Goal: Information Seeking & Learning: Learn about a topic

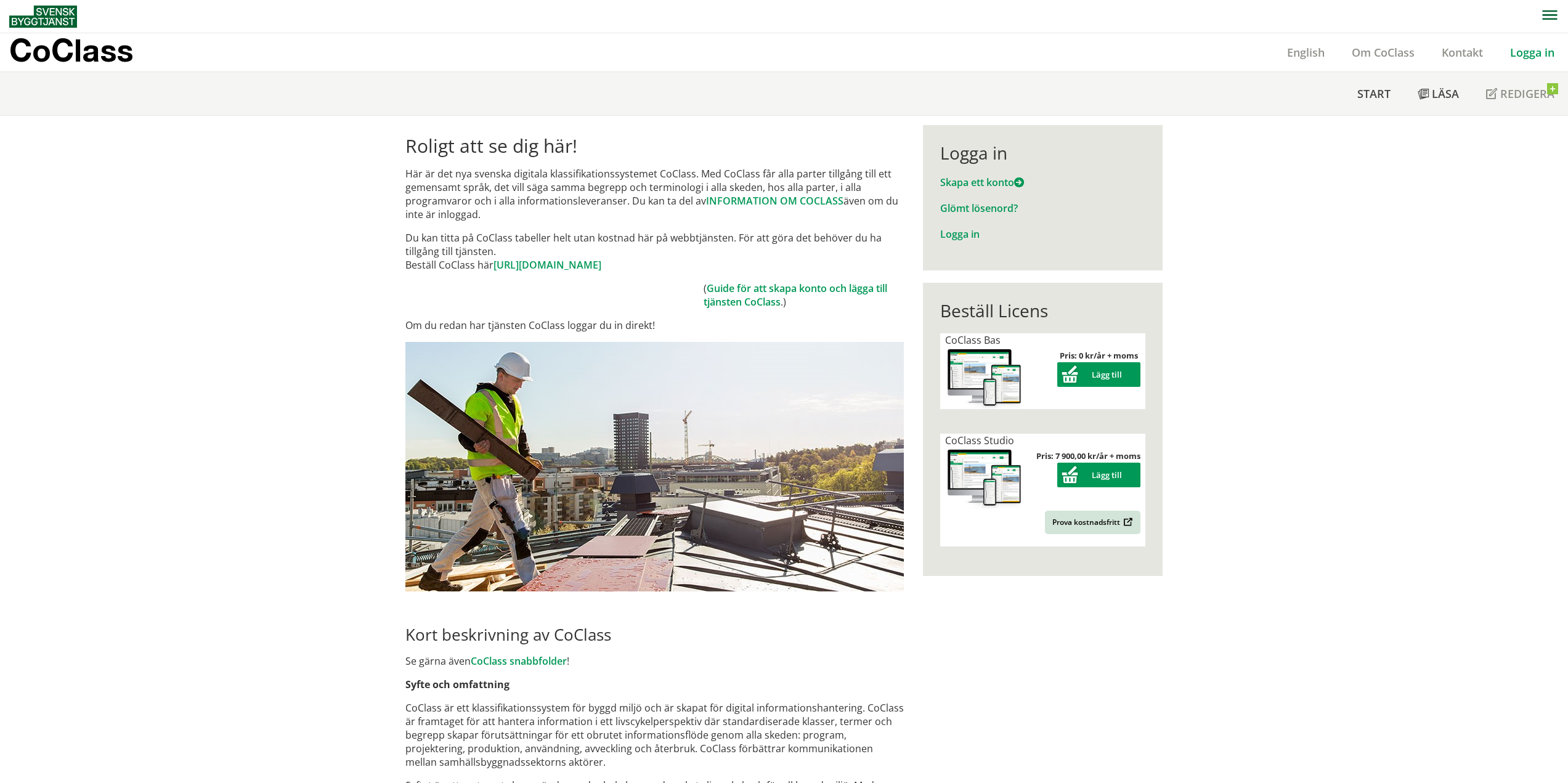
click at [1516, 52] on link "Logga in" at bounding box center [1532, 52] width 72 height 14
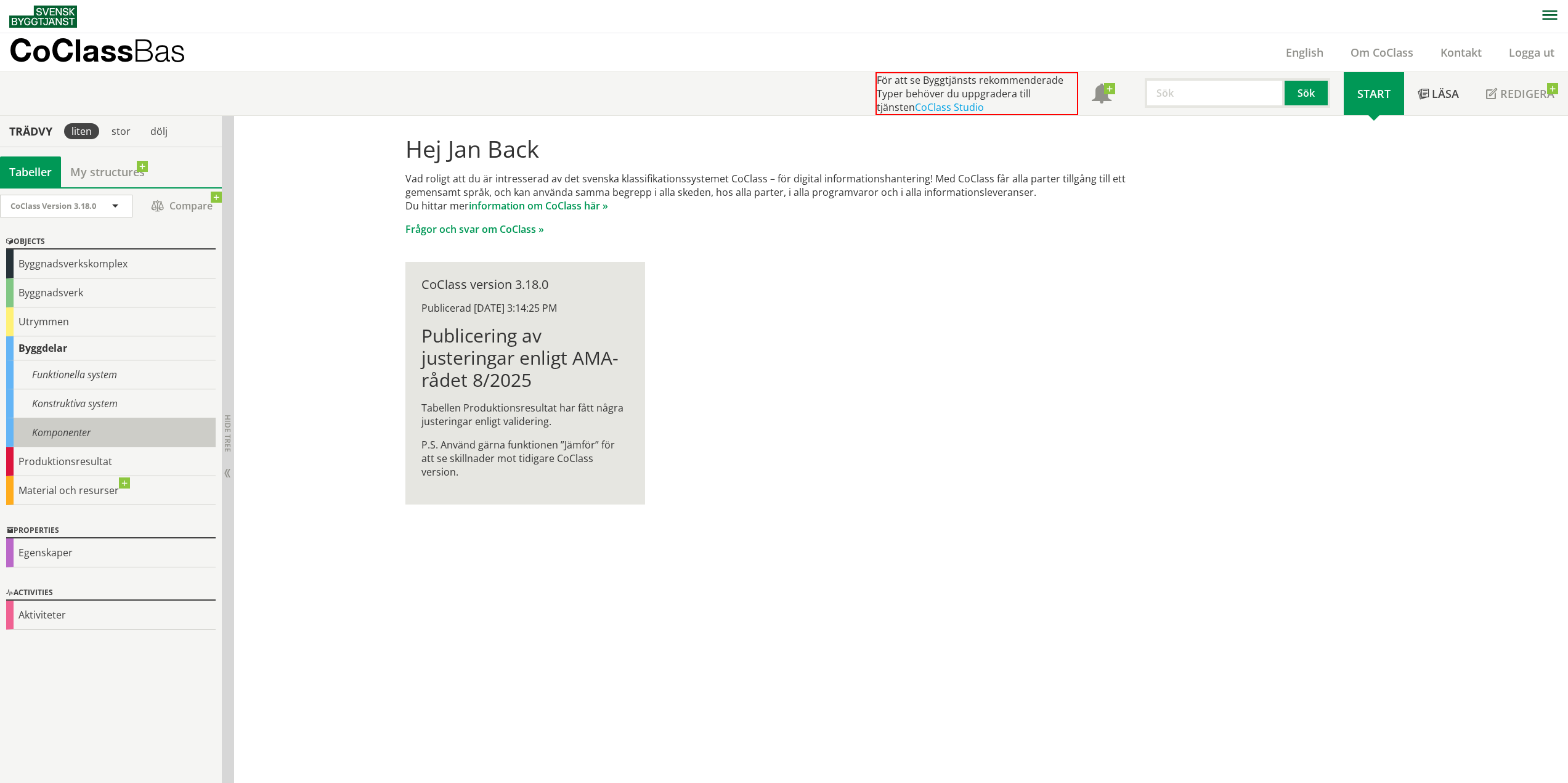
click at [71, 439] on div "Komponenter" at bounding box center [111, 433] width 209 height 29
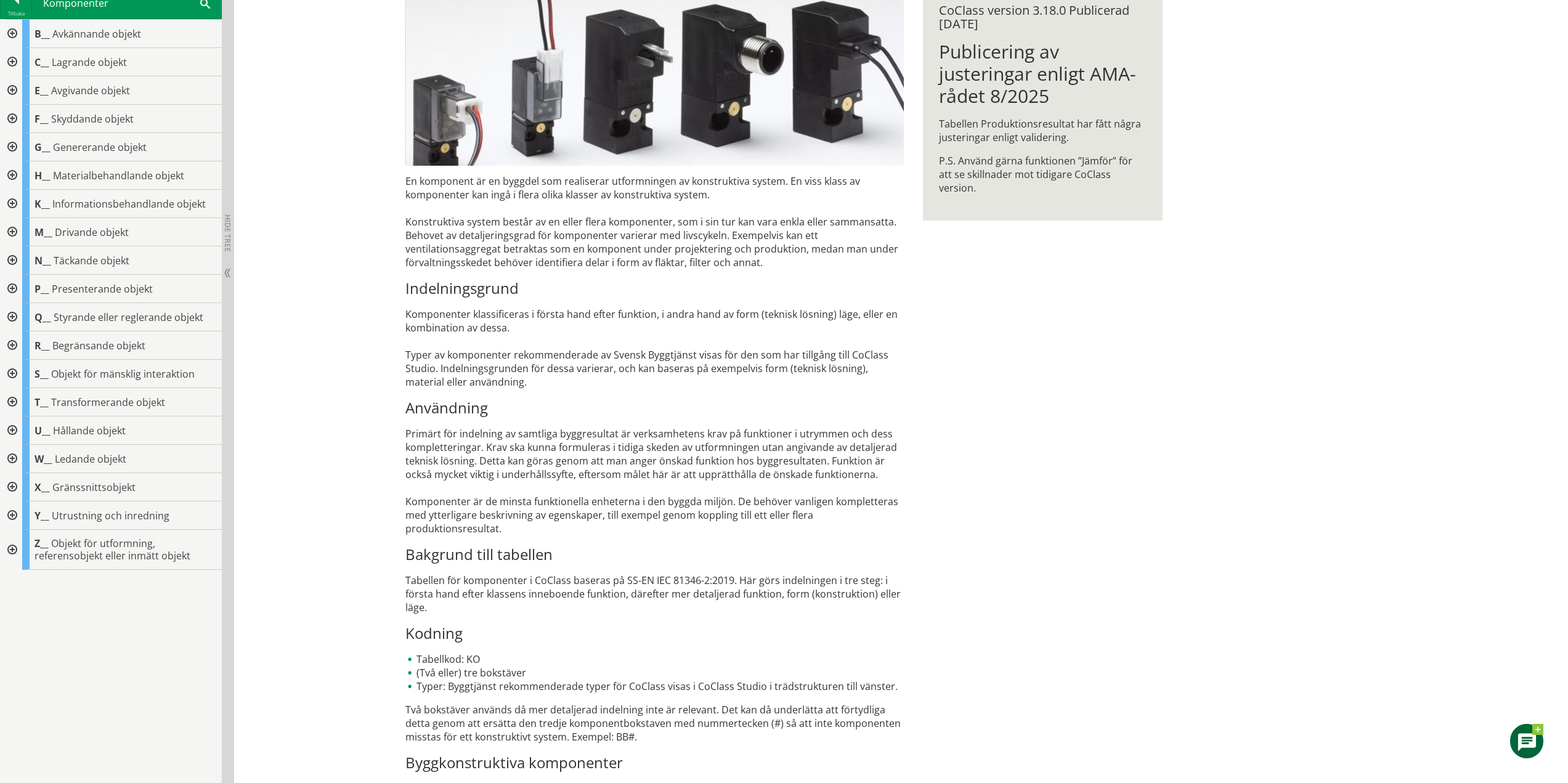
scroll to position [273, 0]
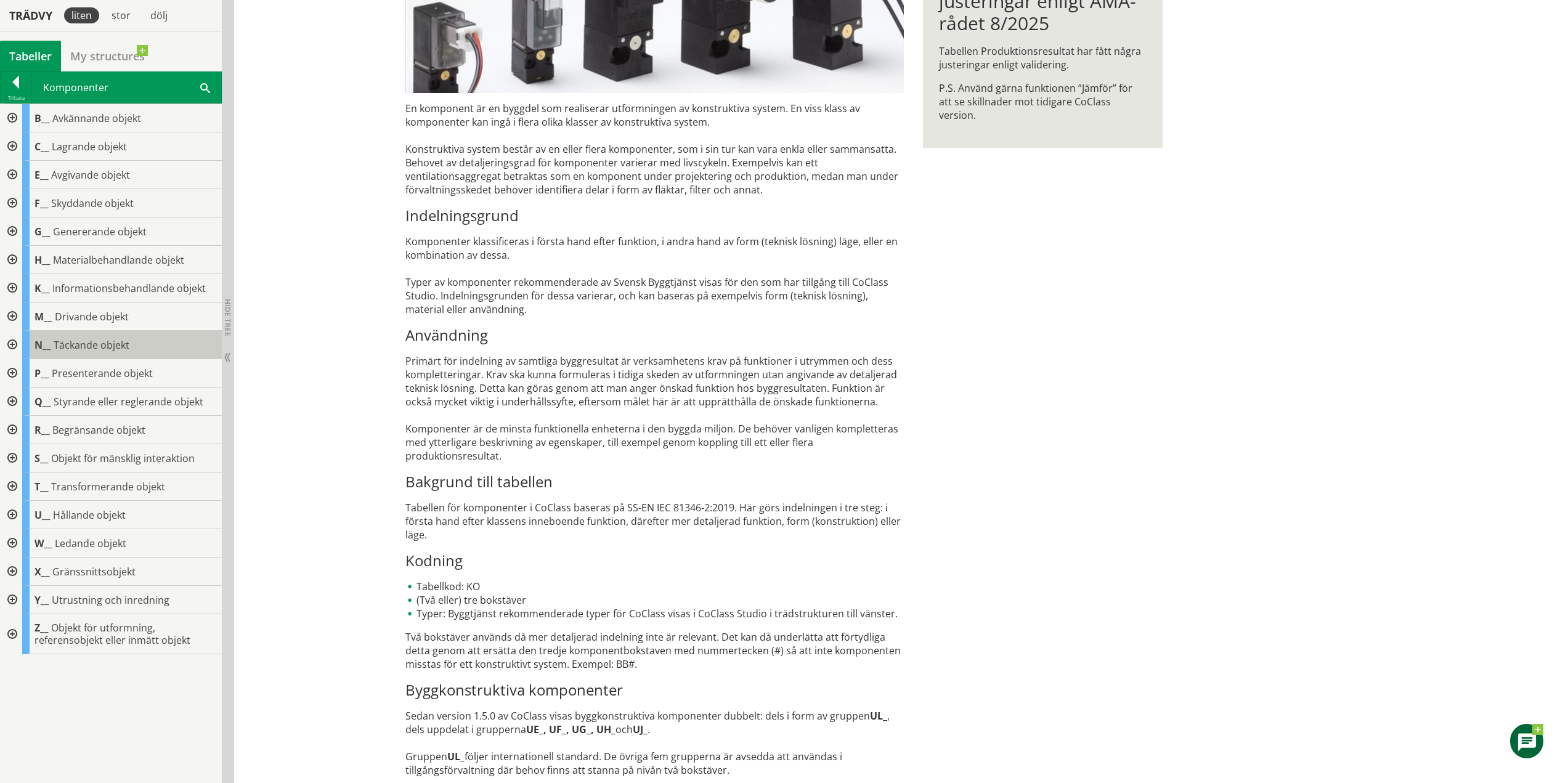
click at [45, 350] on span "N__" at bounding box center [43, 344] width 17 height 14
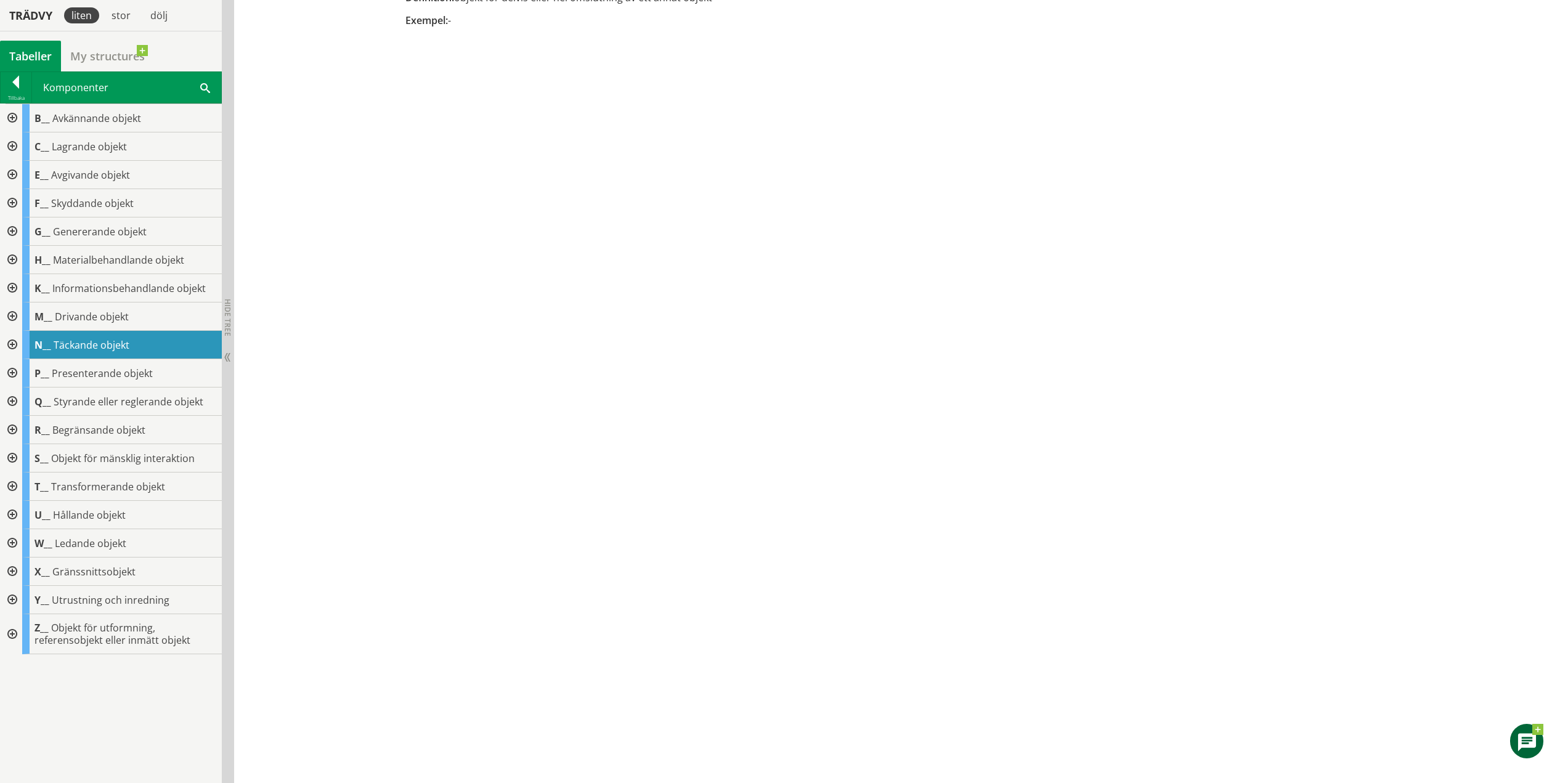
click at [12, 343] on div at bounding box center [11, 344] width 23 height 28
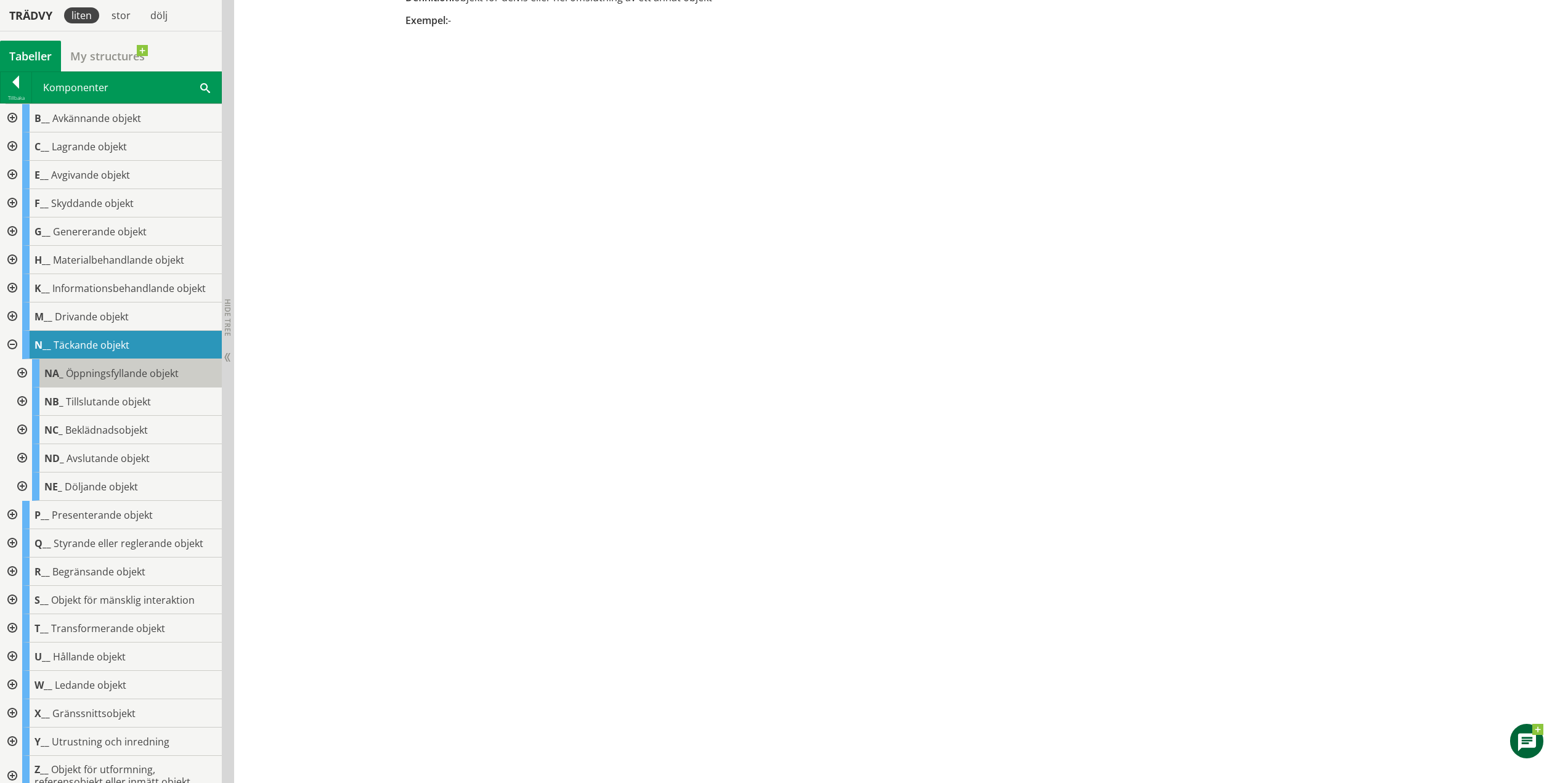
click at [69, 372] on span "Öppningsfyllande objekt" at bounding box center [122, 373] width 113 height 14
click at [21, 369] on div at bounding box center [21, 373] width 23 height 28
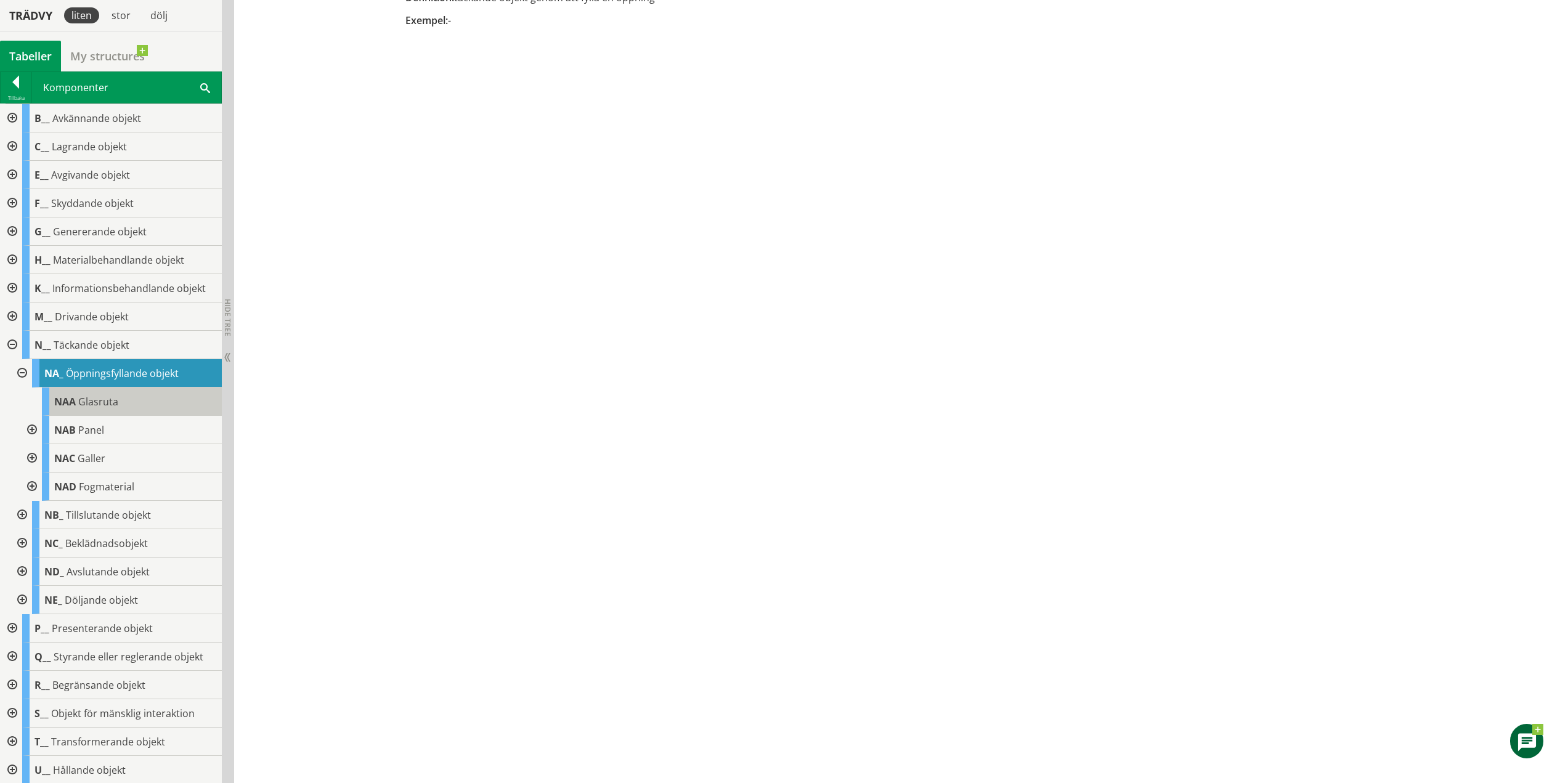
click at [117, 402] on span "Glasruta" at bounding box center [98, 402] width 40 height 14
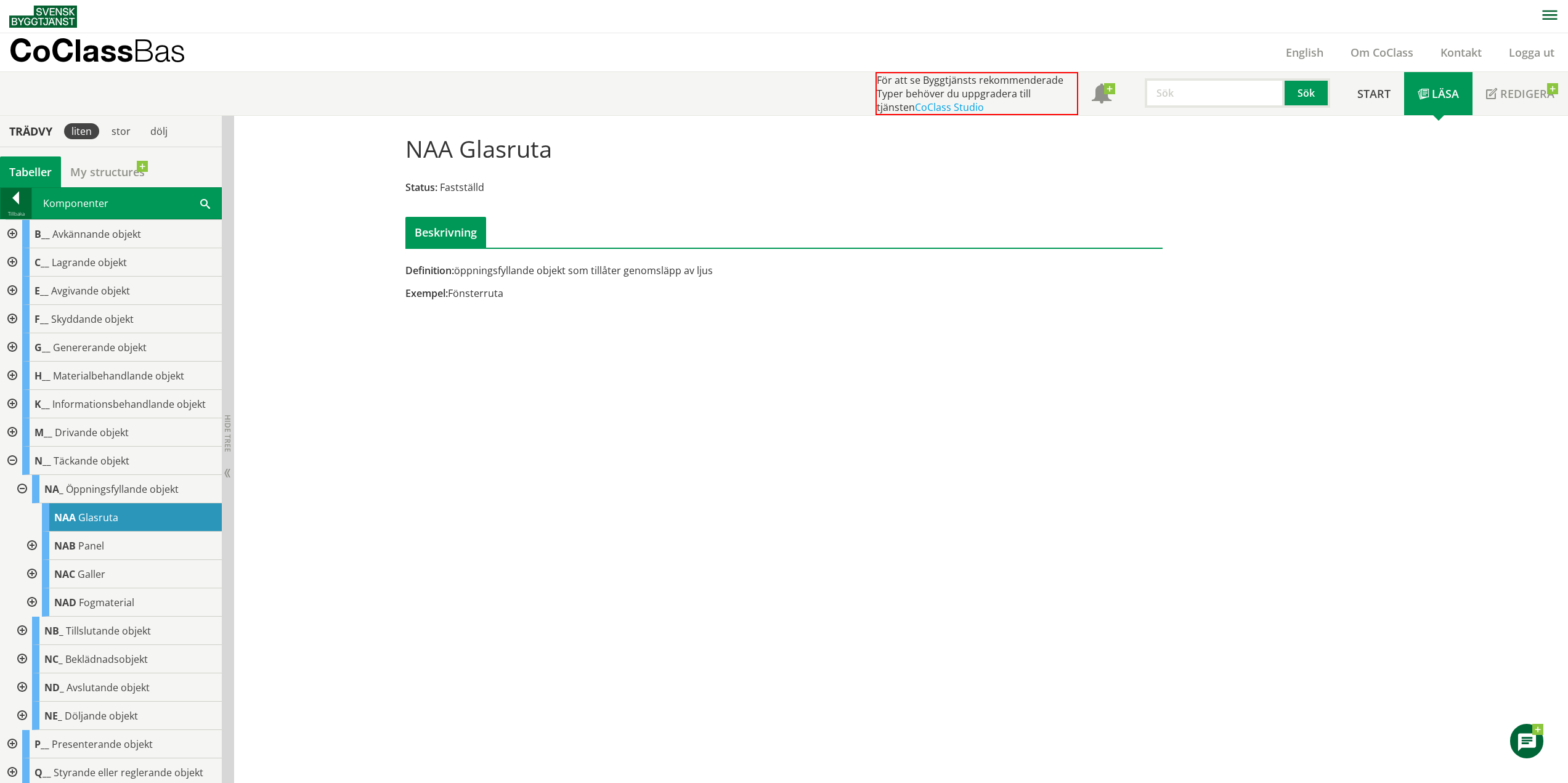
click at [18, 197] on div at bounding box center [16, 200] width 31 height 17
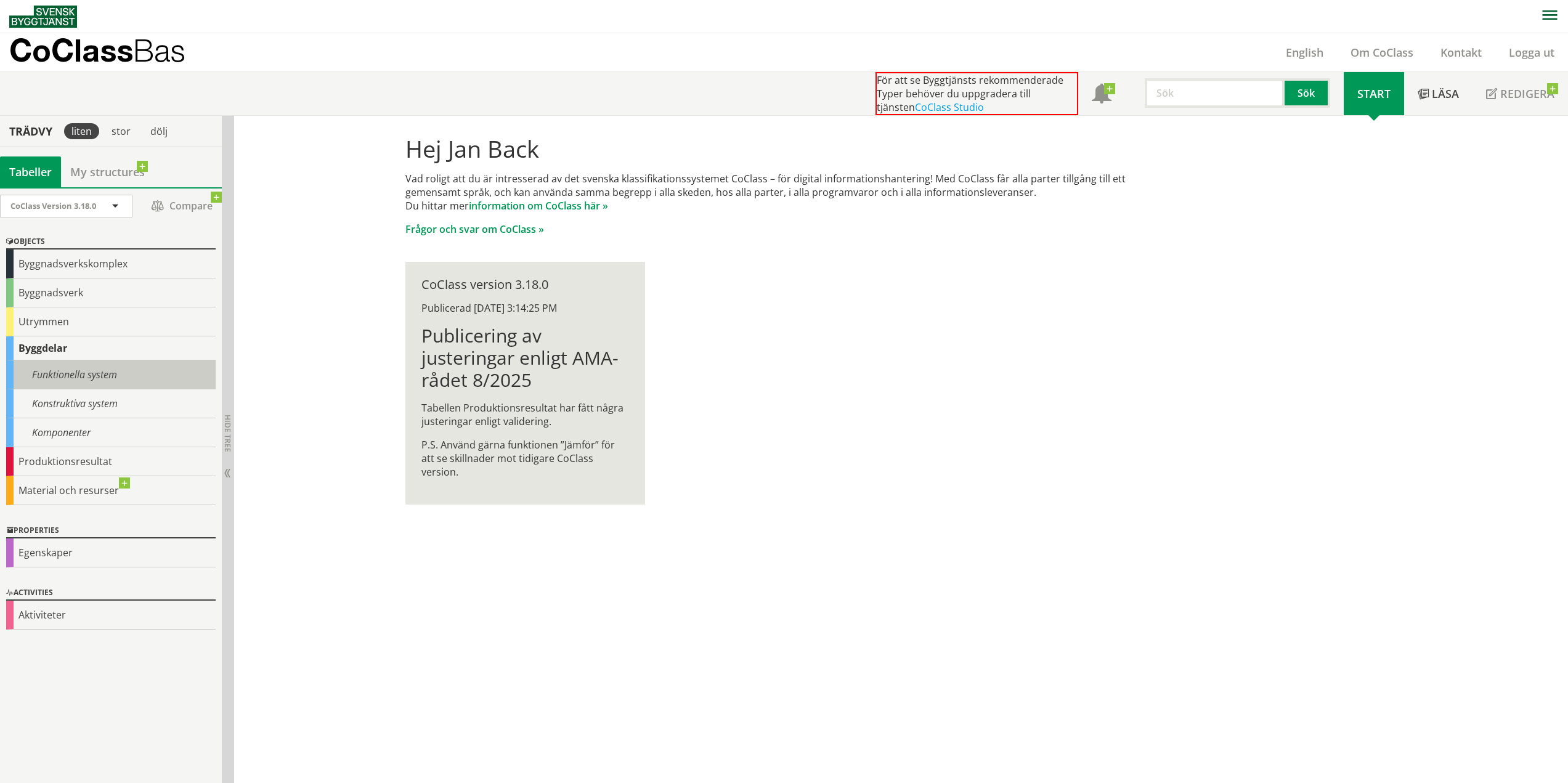
click at [84, 374] on div "Funktionella system" at bounding box center [111, 375] width 209 height 29
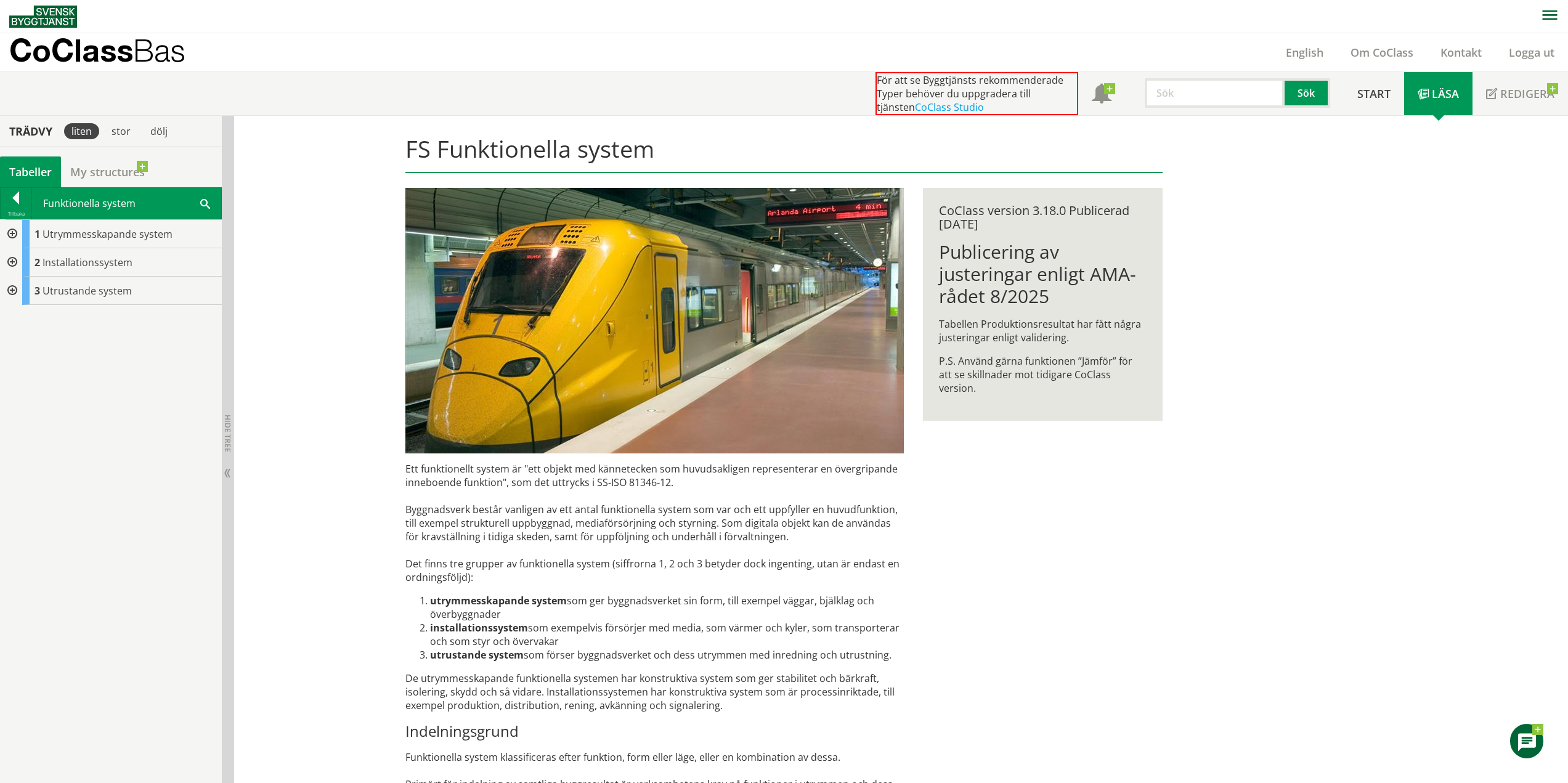
click at [18, 290] on div at bounding box center [11, 291] width 23 height 28
click at [31, 349] on div at bounding box center [21, 347] width 23 height 28
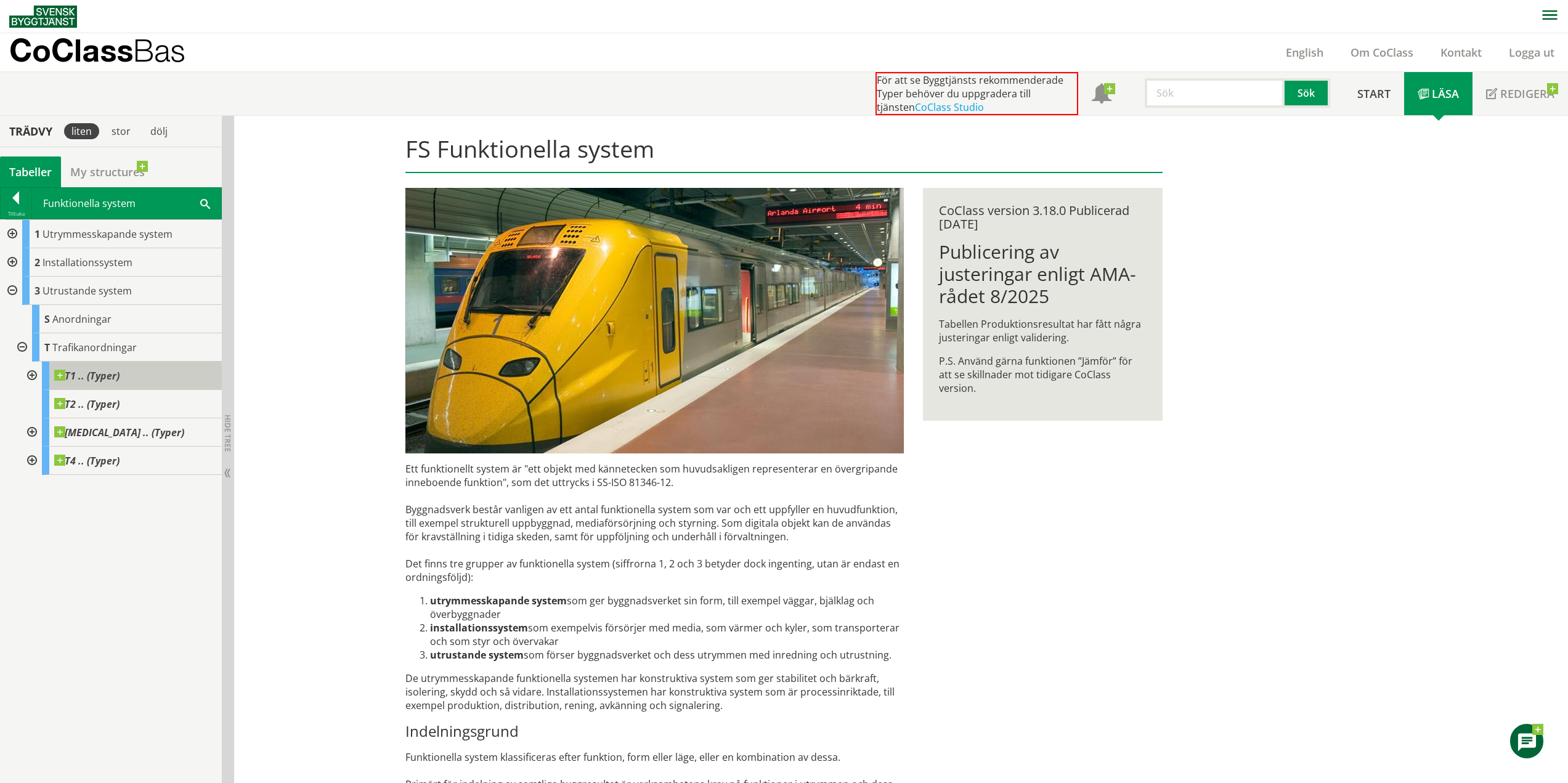
click at [93, 369] on span "T1 .. (Typer)" at bounding box center [86, 375] width 65 height 12
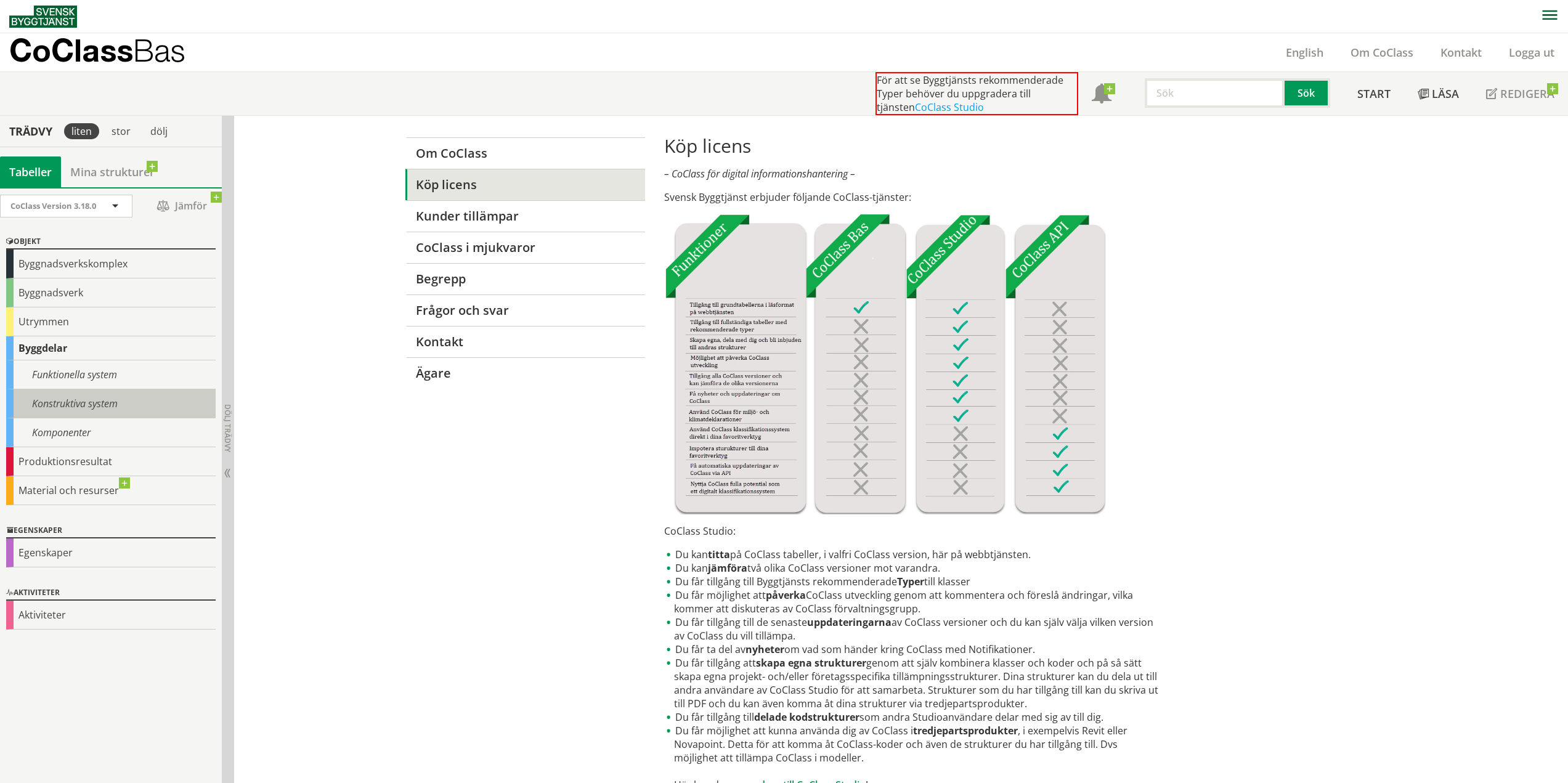
click at [98, 404] on div "Konstruktiva system" at bounding box center [111, 404] width 209 height 29
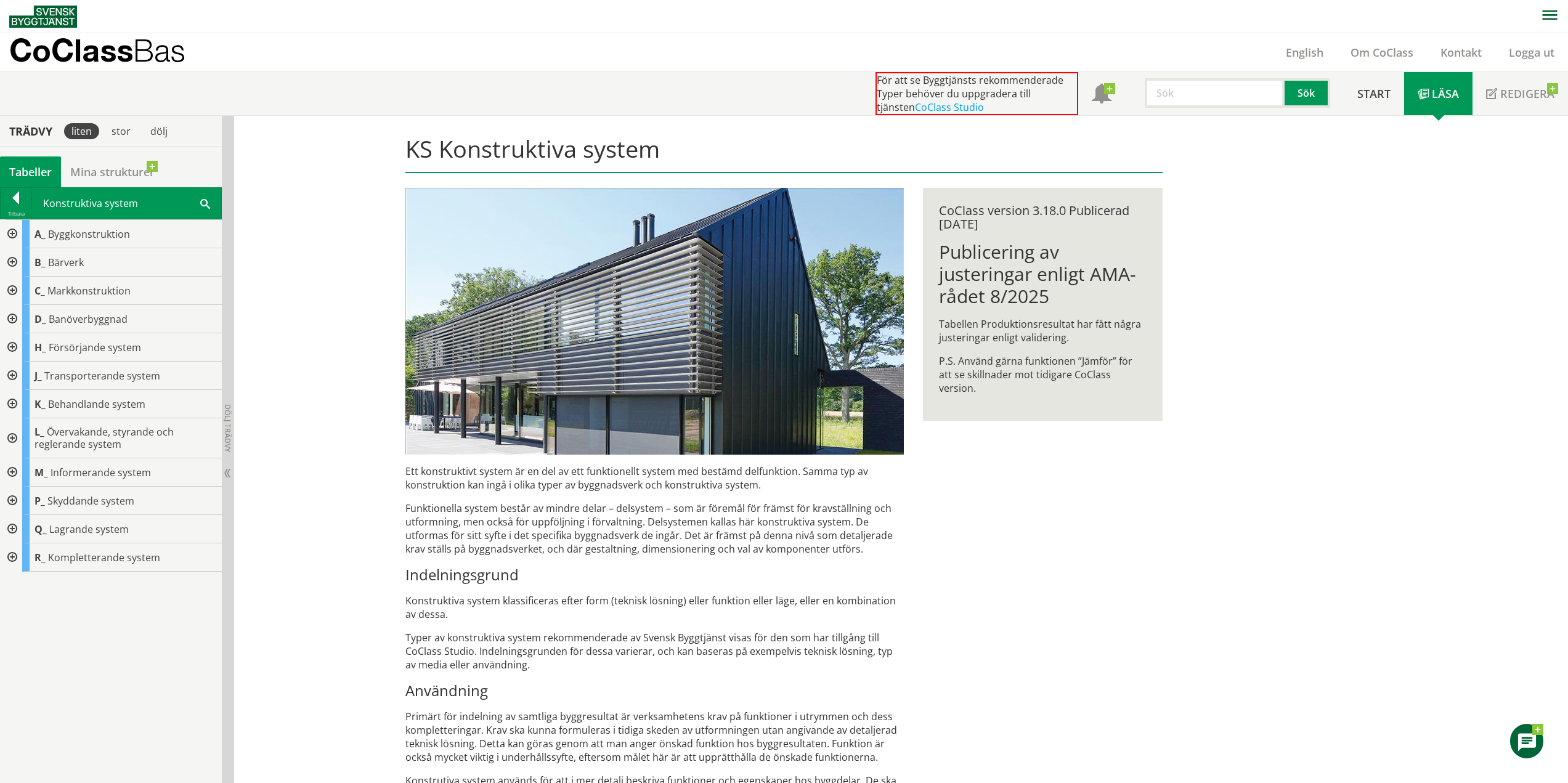
click at [17, 407] on div at bounding box center [11, 403] width 23 height 28
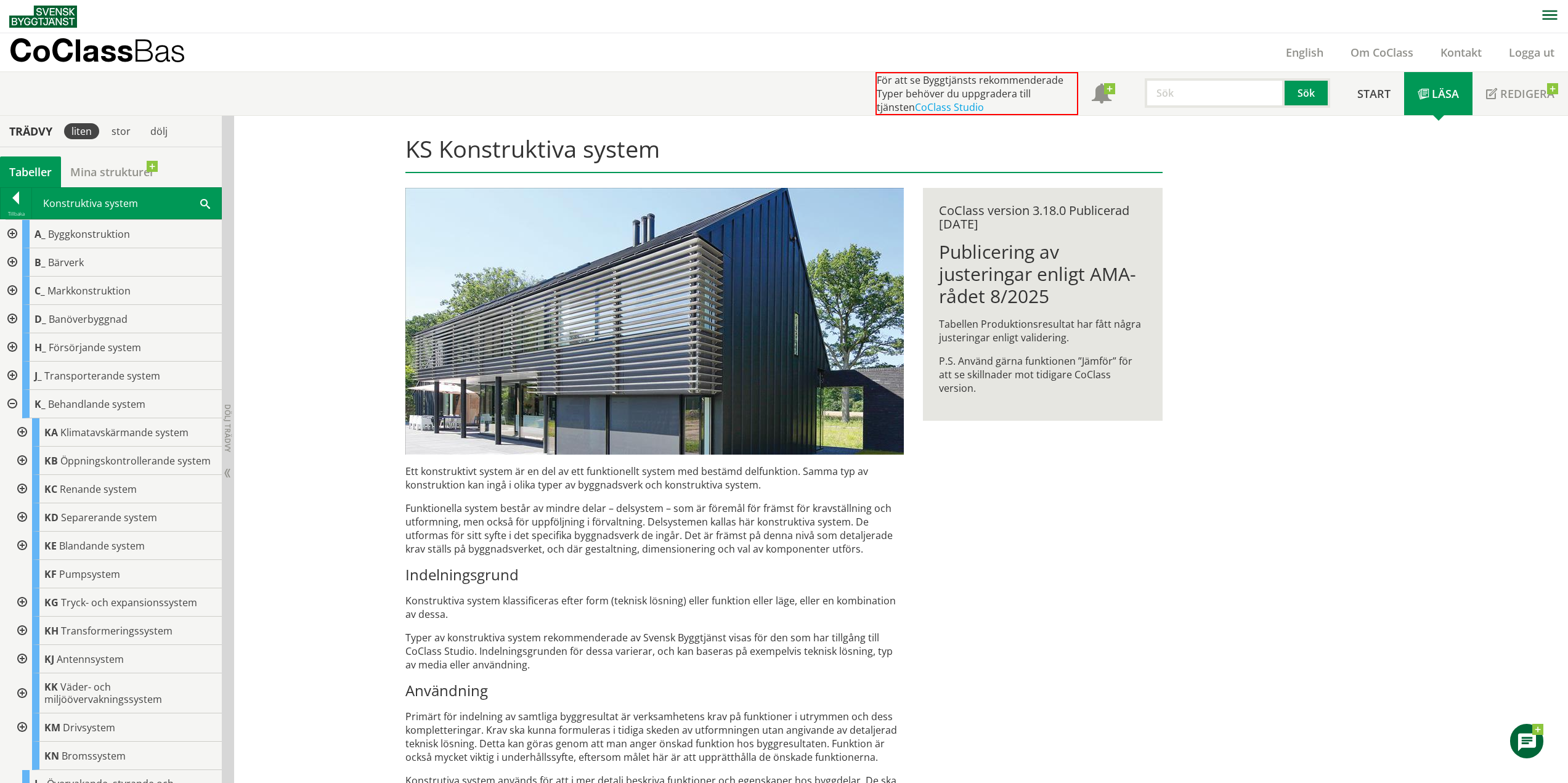
click at [31, 429] on div at bounding box center [21, 432] width 23 height 28
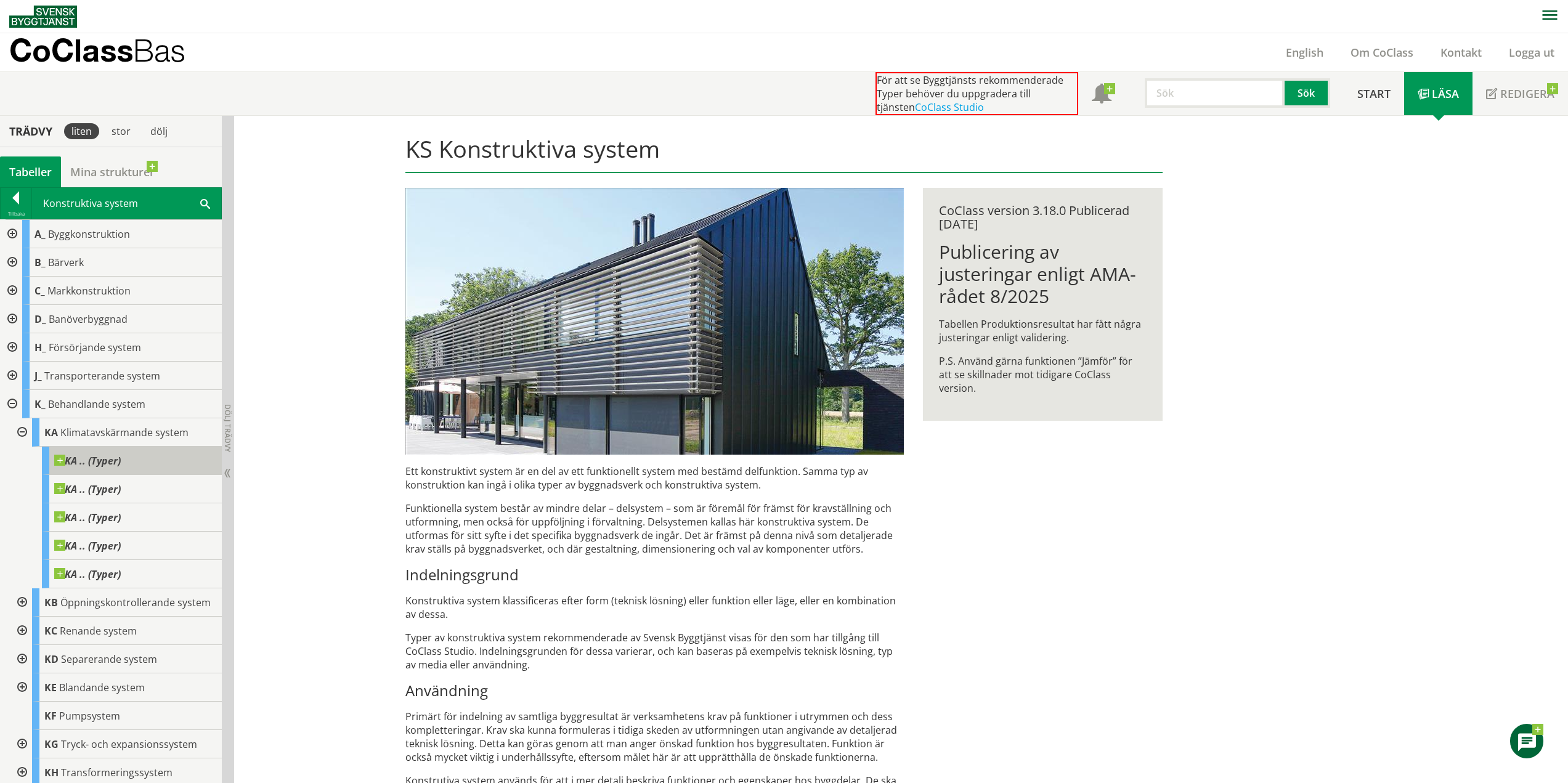
click at [116, 467] on span "KA .. (Typer)" at bounding box center [87, 460] width 67 height 12
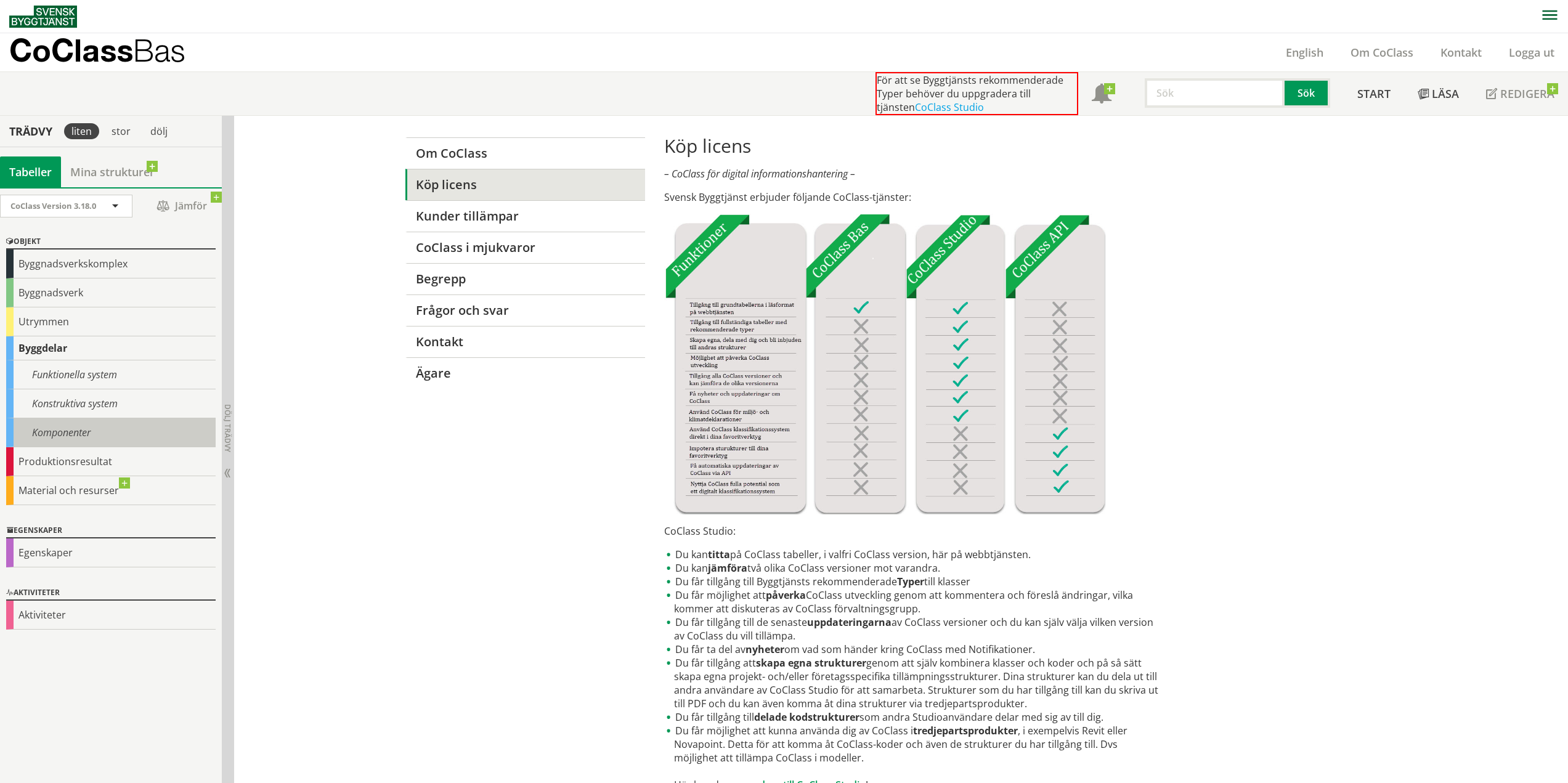
click at [82, 433] on div "Komponenter" at bounding box center [111, 433] width 209 height 29
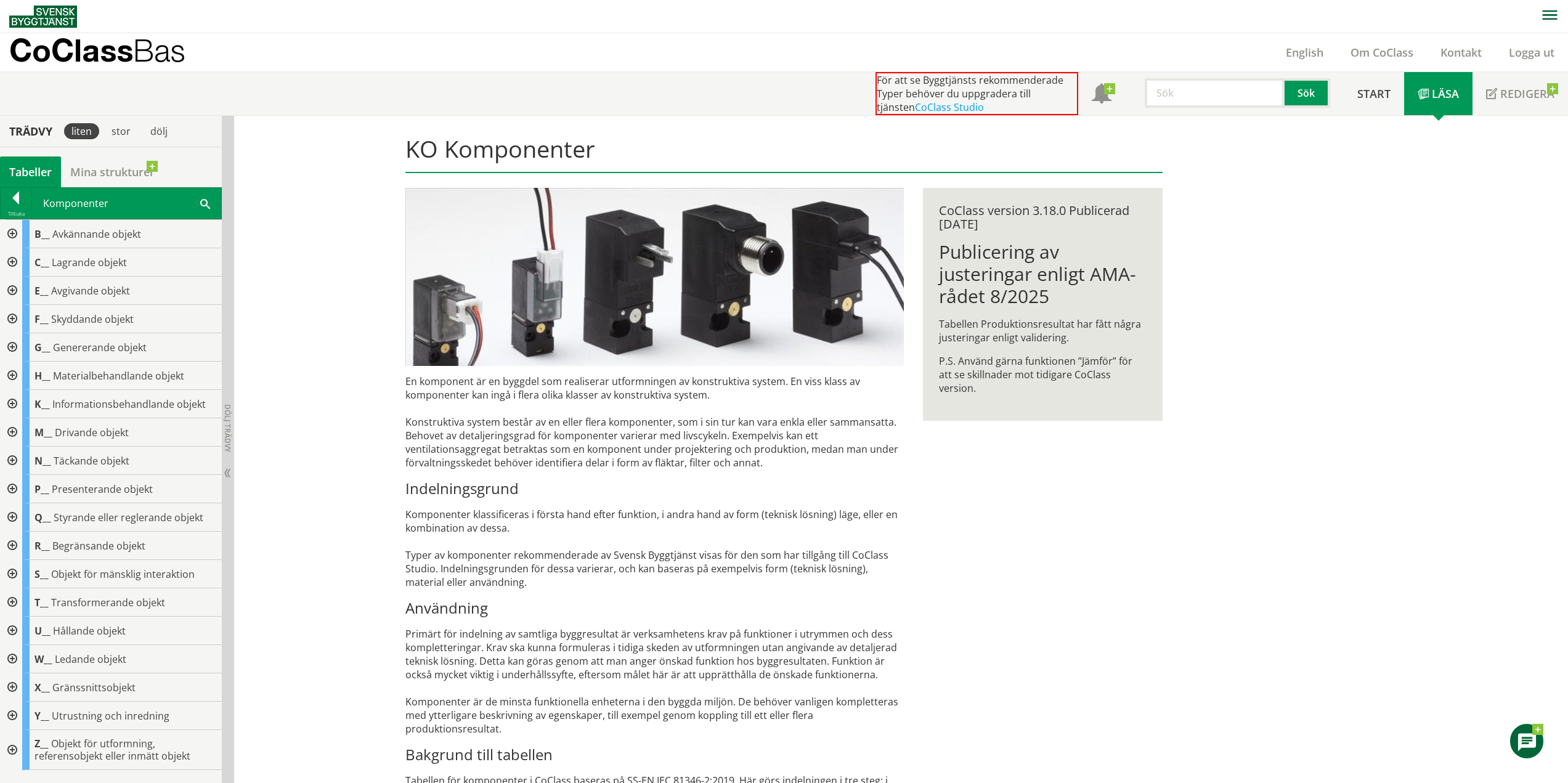
click at [19, 459] on div at bounding box center [11, 460] width 23 height 28
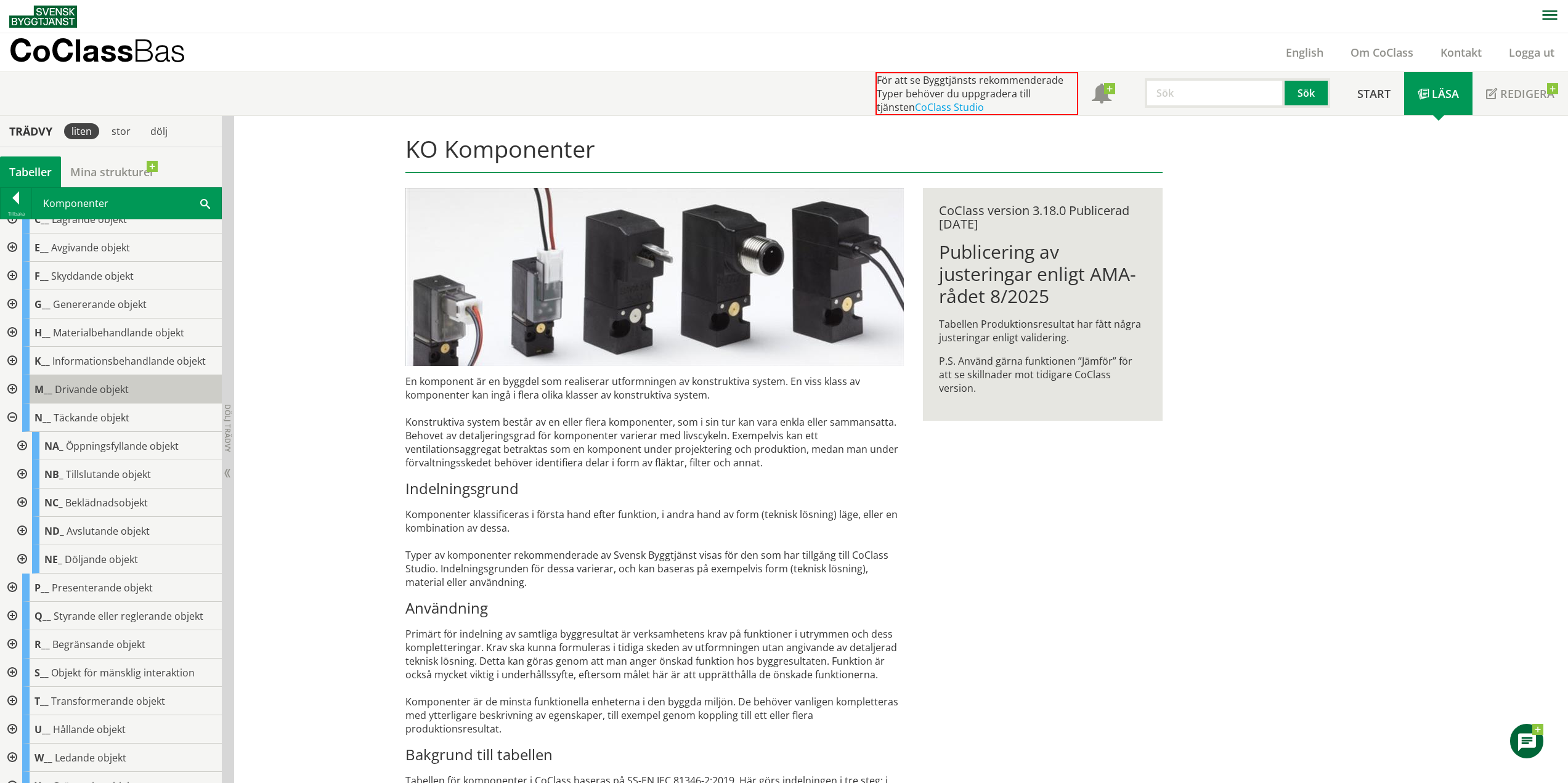
scroll to position [62, 0]
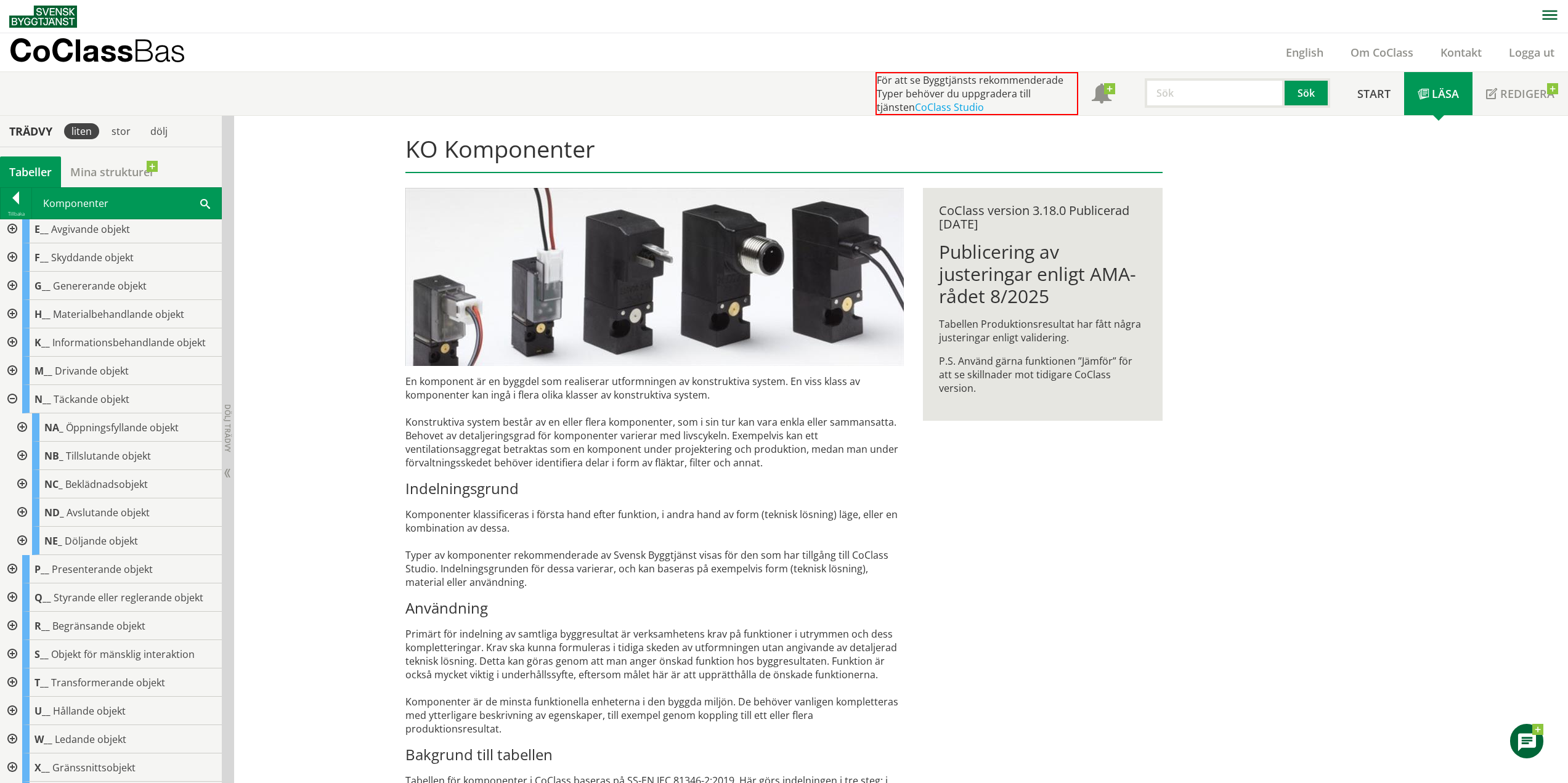
click at [26, 432] on div at bounding box center [21, 427] width 23 height 28
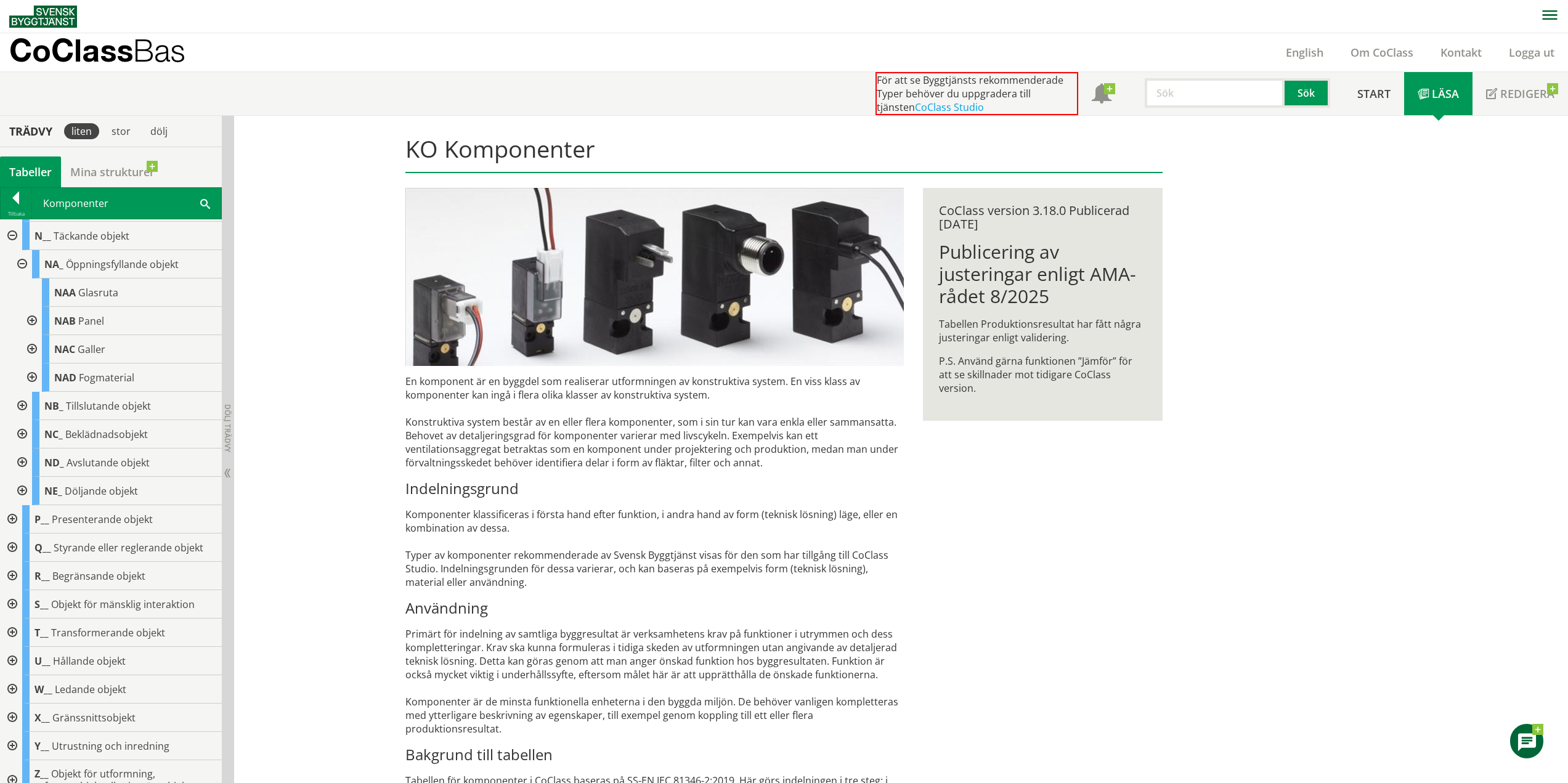
scroll to position [242, 0]
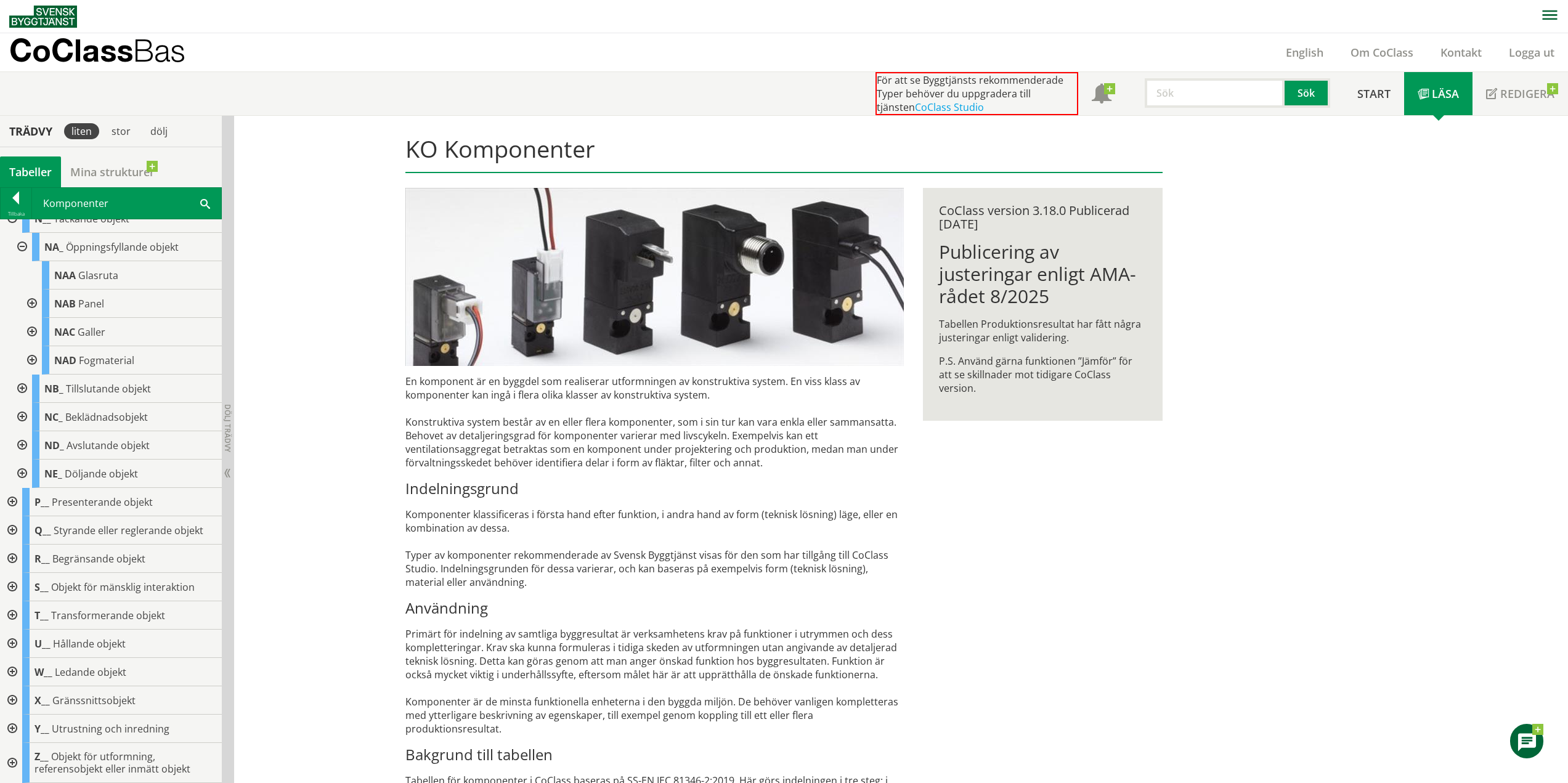
click at [37, 306] on div at bounding box center [31, 303] width 23 height 28
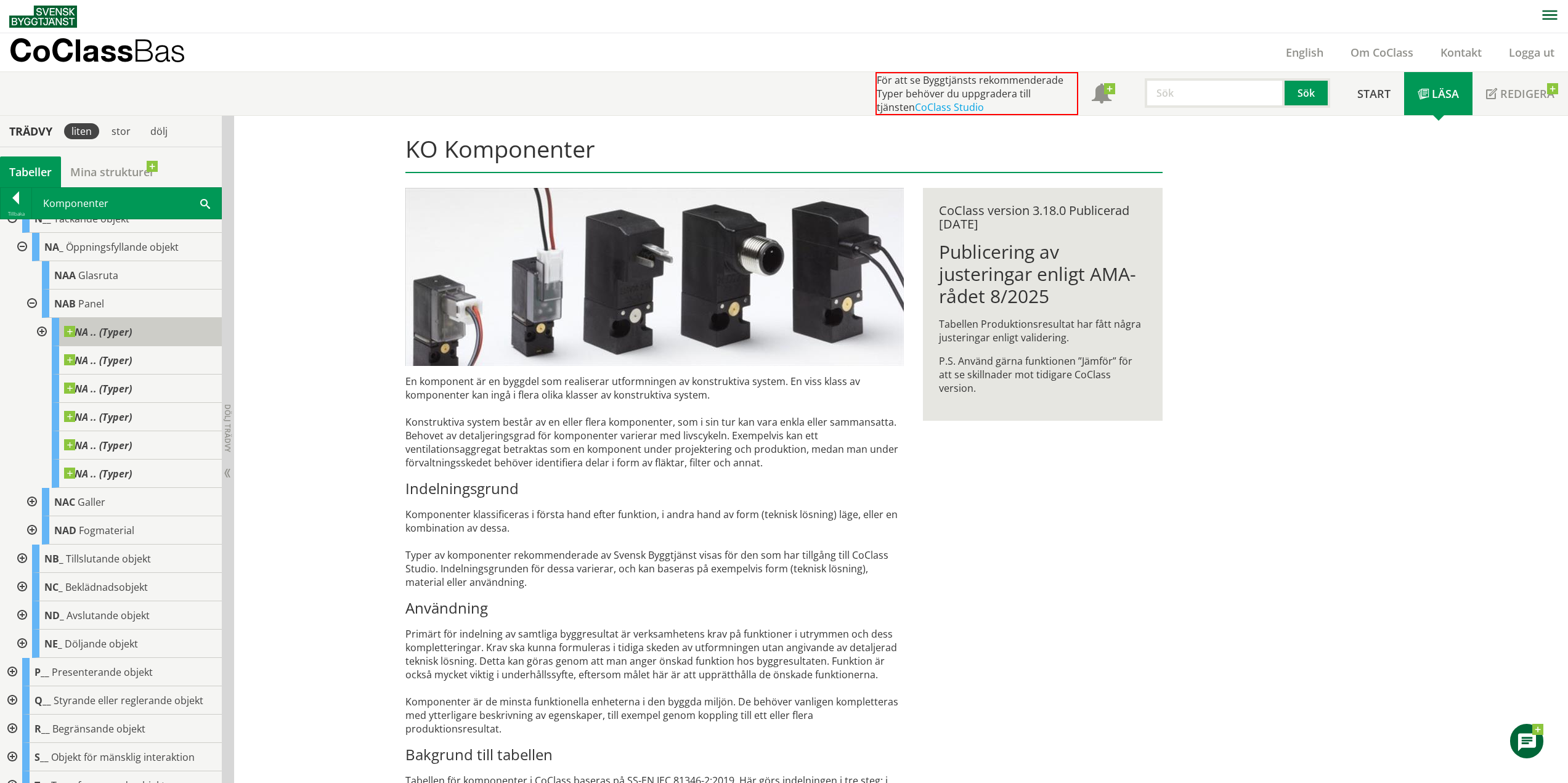
click at [52, 328] on div "NA .. (Typer)" at bounding box center [136, 332] width 170 height 28
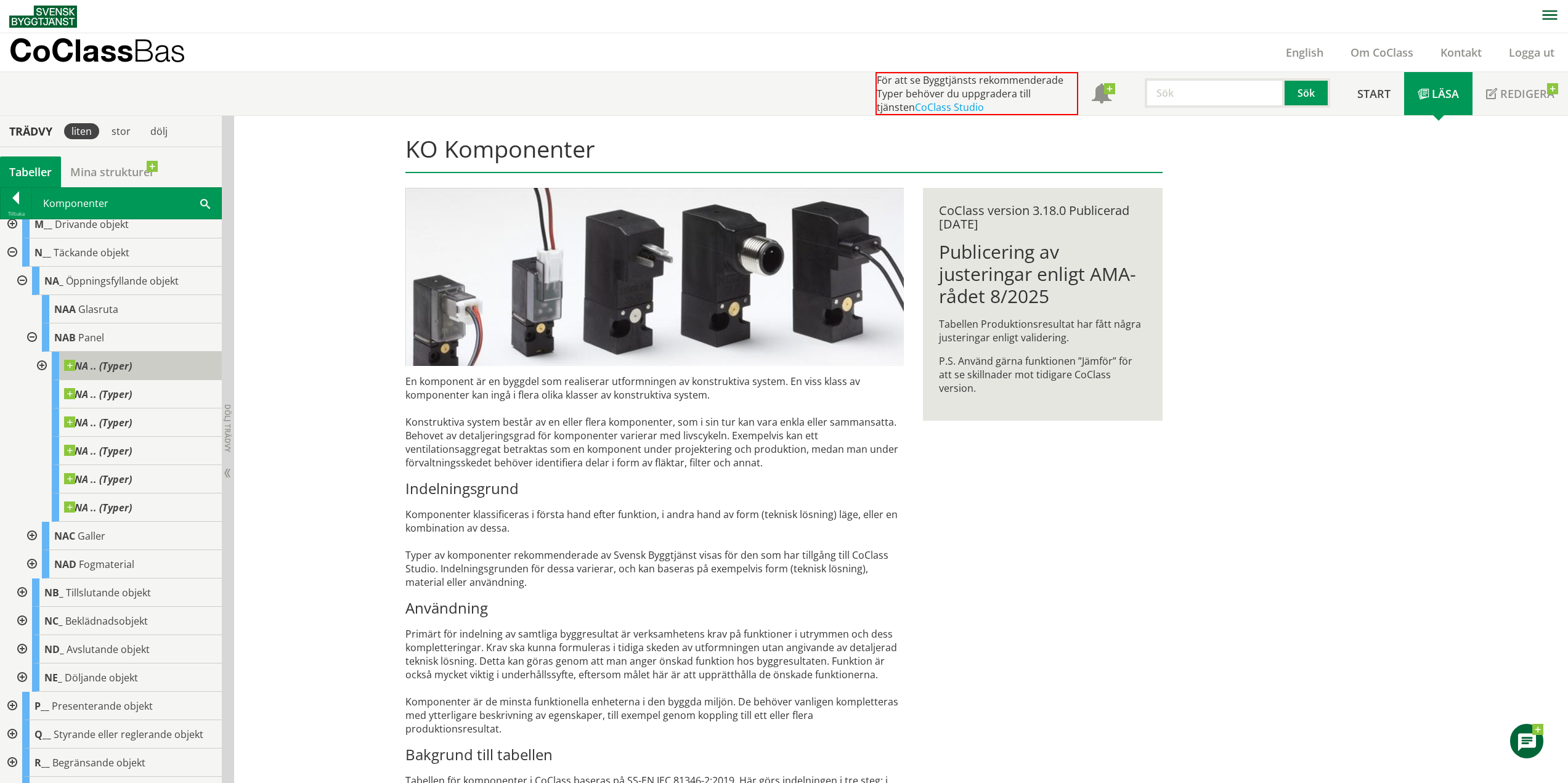
scroll to position [180, 0]
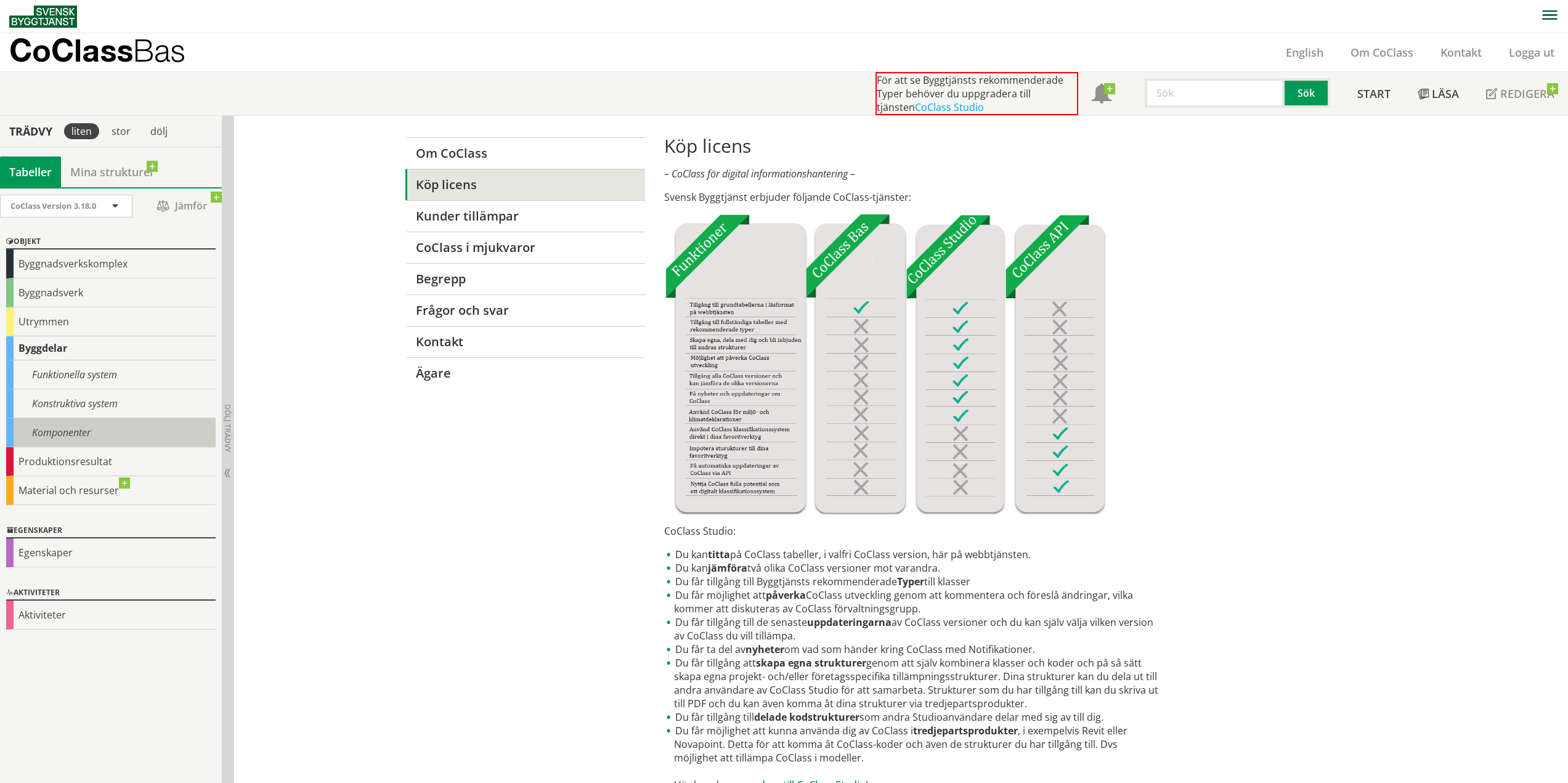
click at [89, 435] on div "Komponenter" at bounding box center [111, 433] width 209 height 29
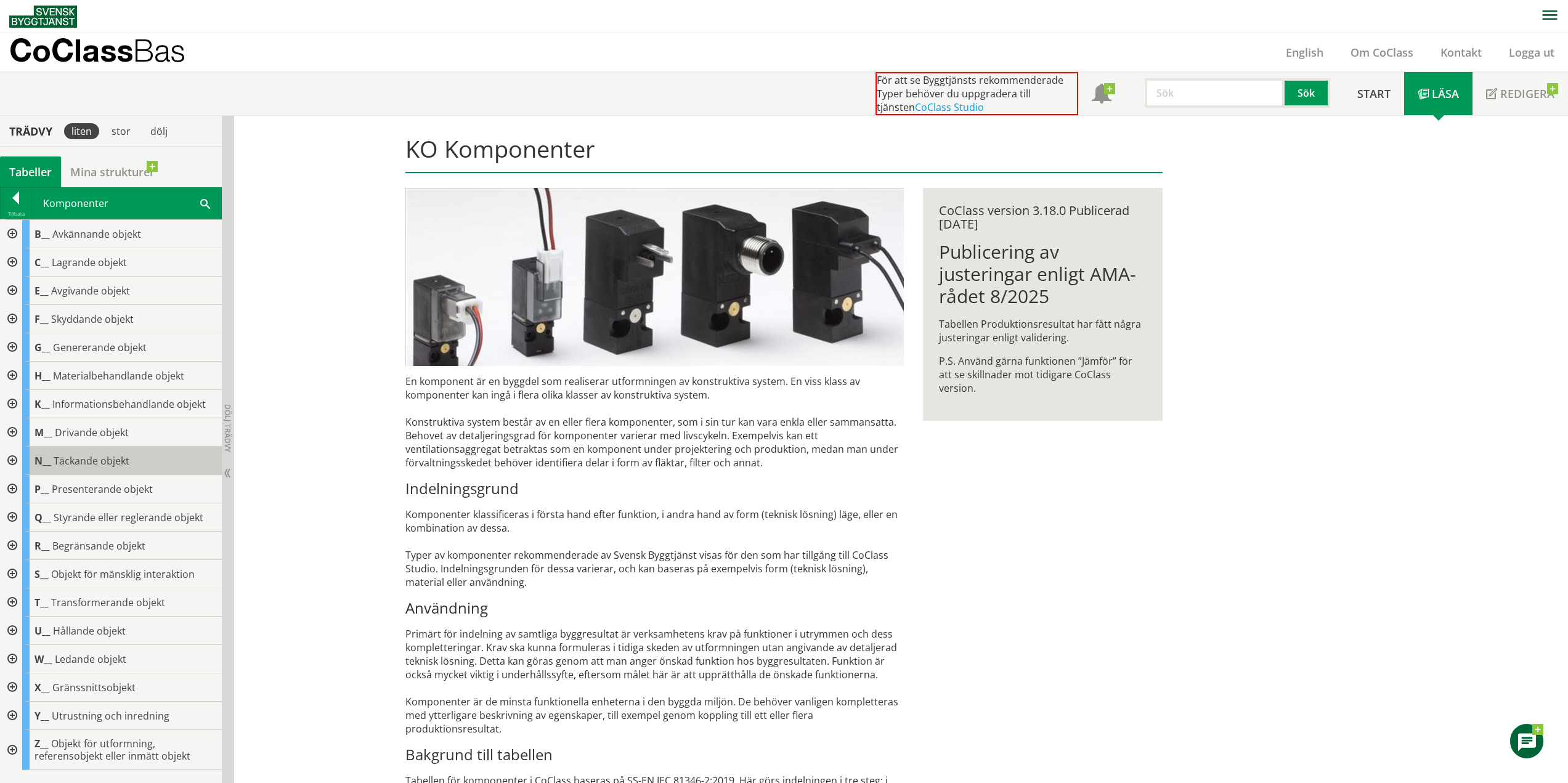
click at [23, 461] on div "N__ Täckande objekt" at bounding box center [122, 460] width 200 height 28
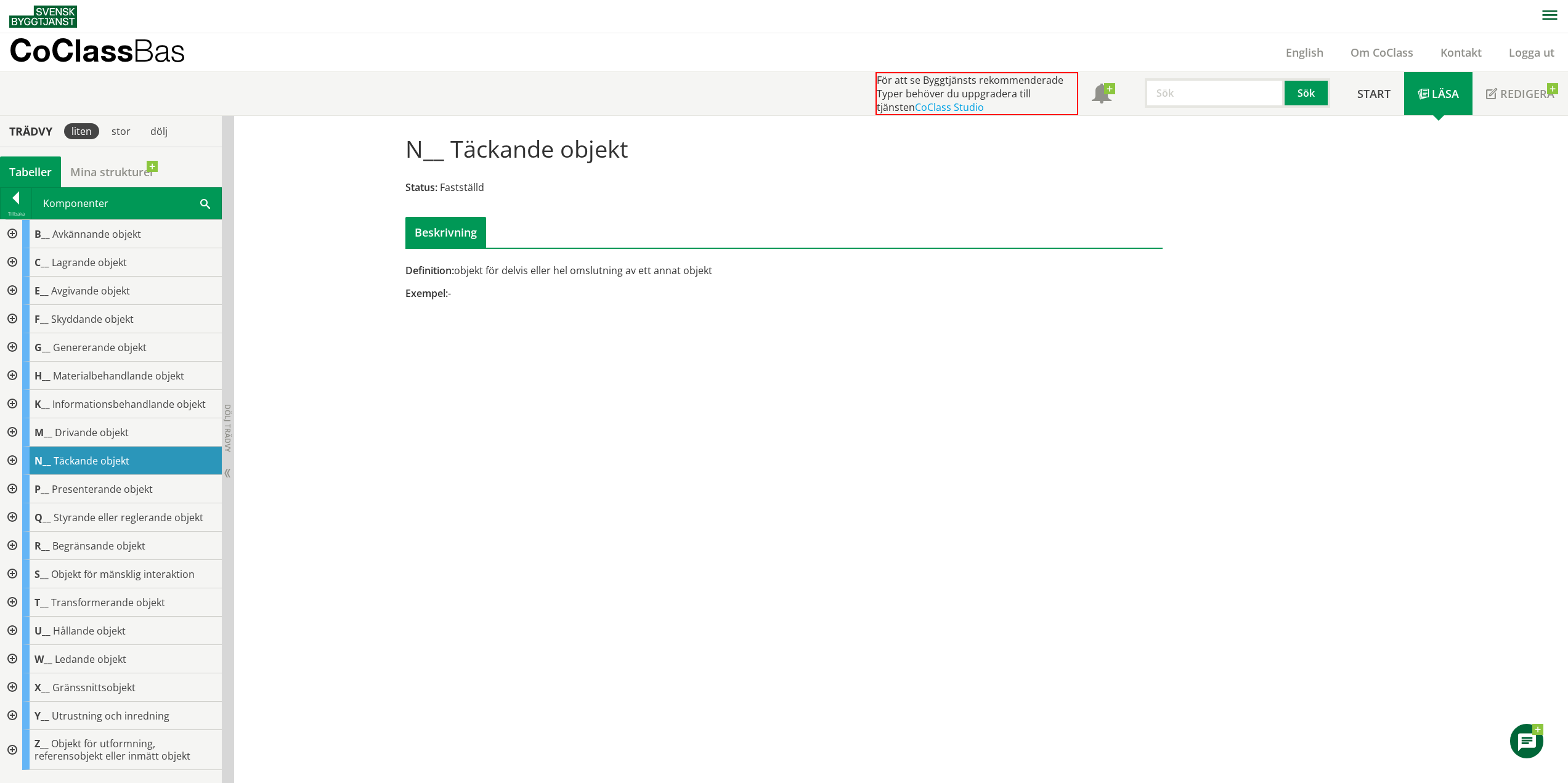
click at [6, 464] on div at bounding box center [11, 460] width 23 height 28
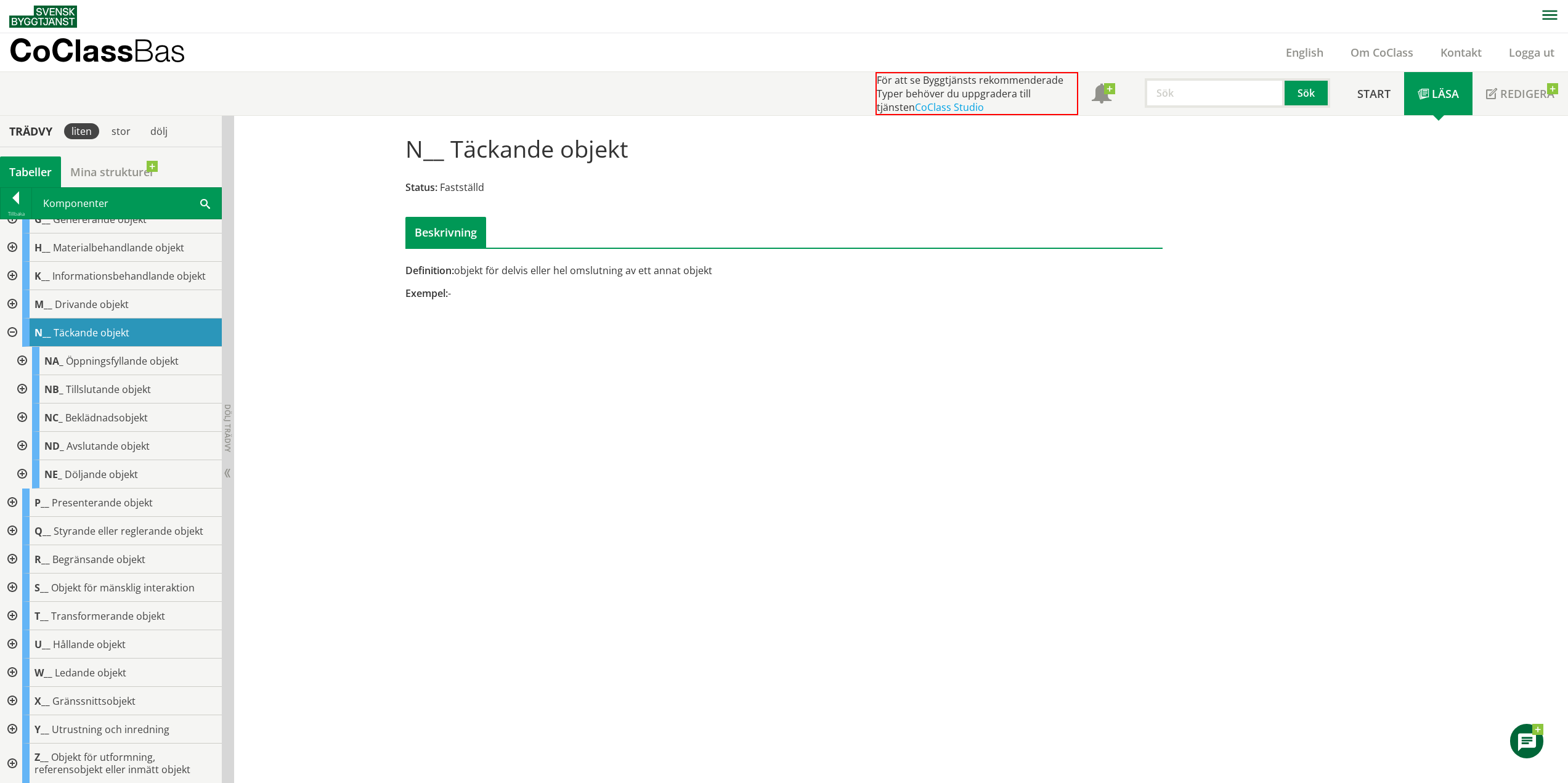
scroll to position [129, 0]
click at [17, 502] on div at bounding box center [11, 501] width 23 height 28
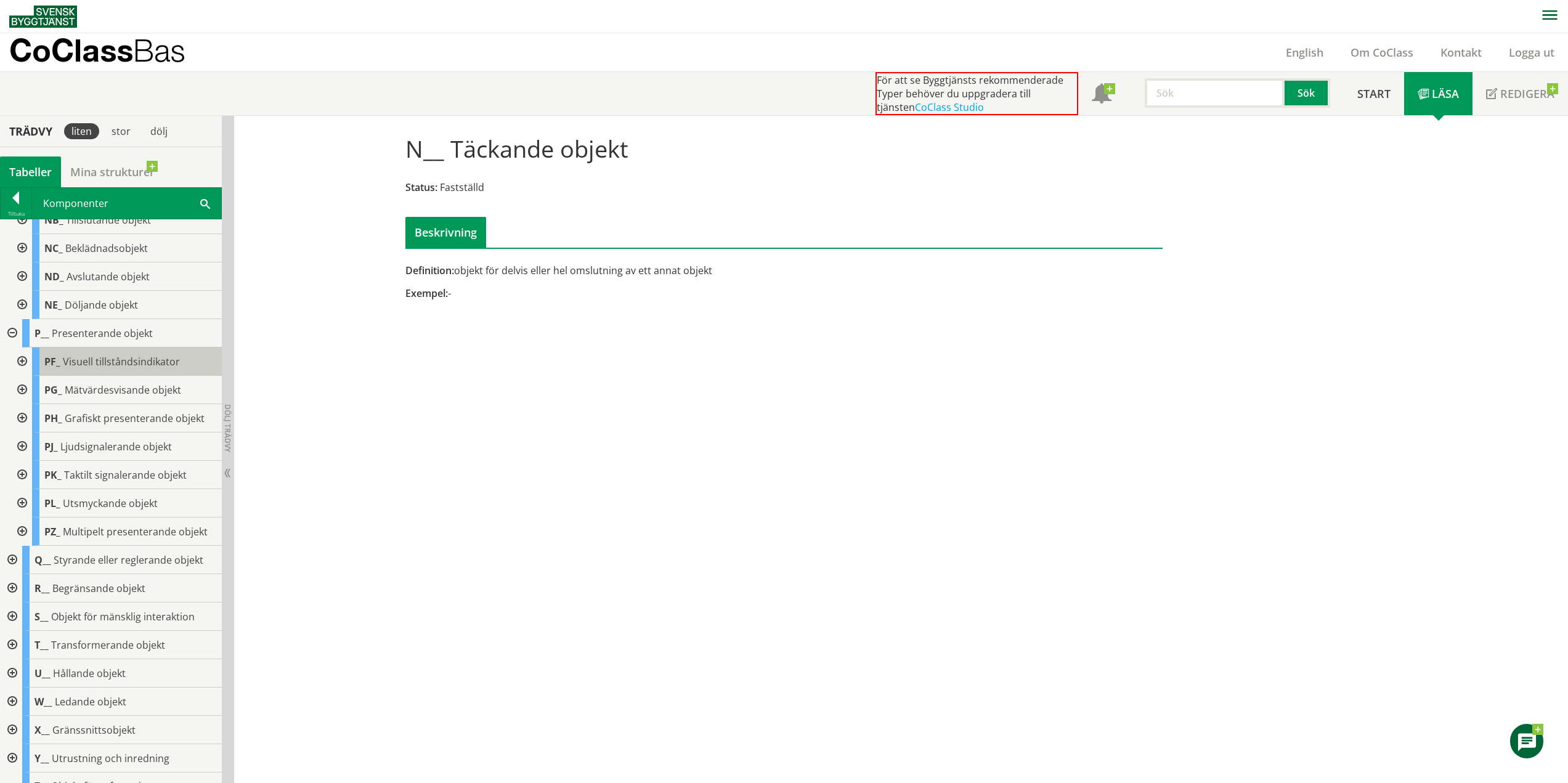
scroll to position [327, 0]
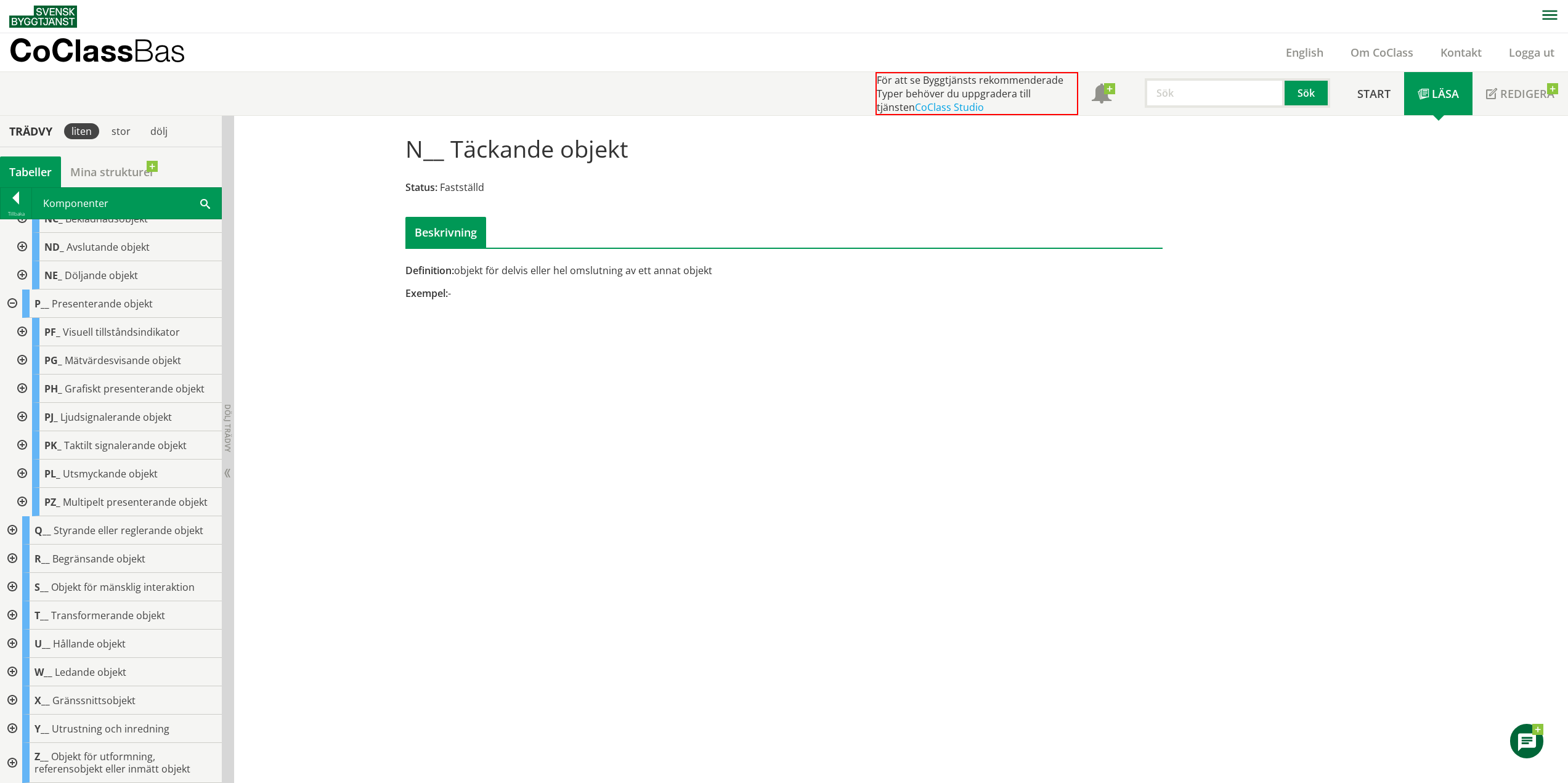
click at [1219, 87] on input "text" at bounding box center [1215, 93] width 140 height 30
click at [1207, 118] on div "luftdon" at bounding box center [1212, 118] width 129 height 19
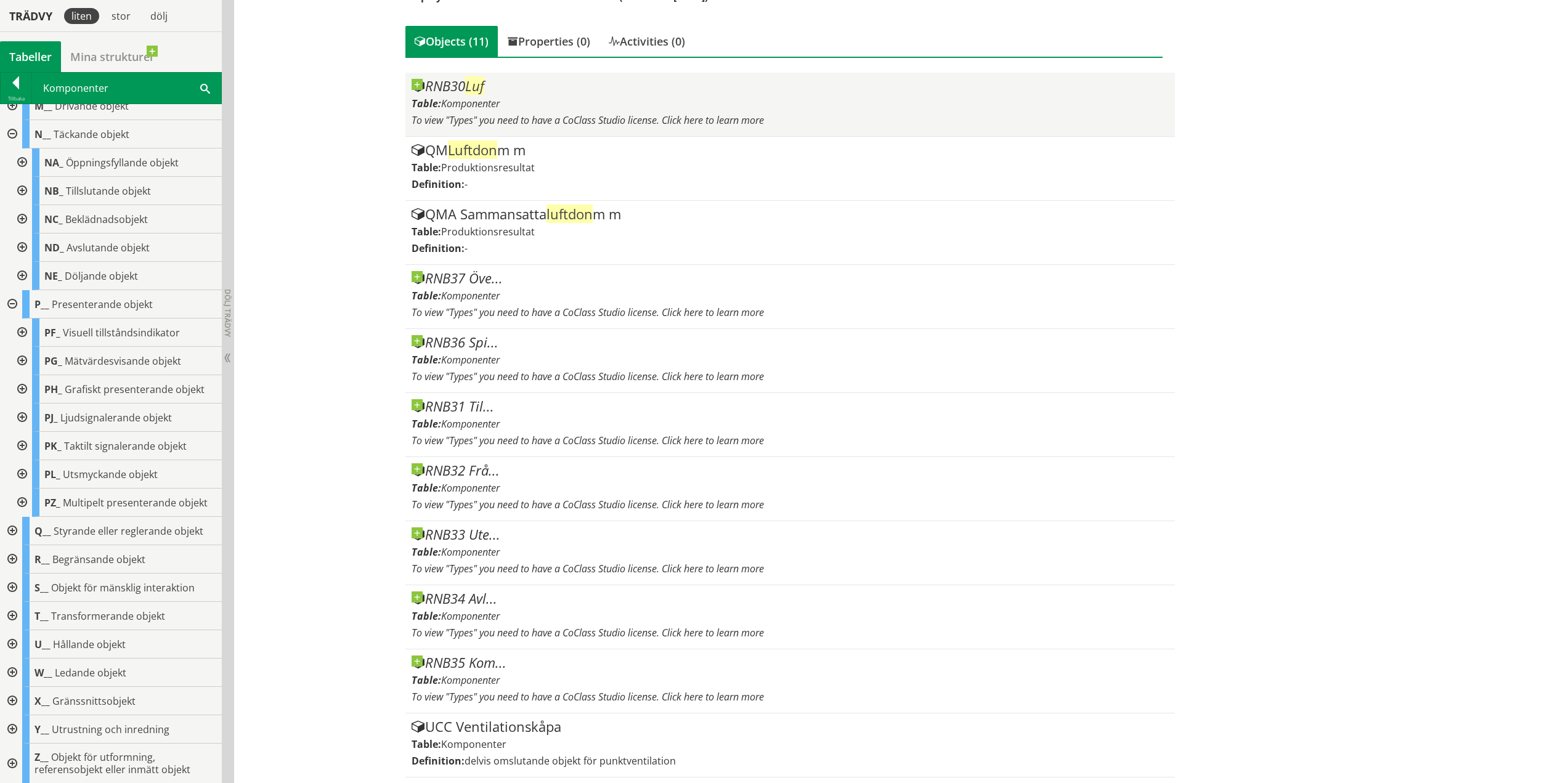
scroll to position [244, 0]
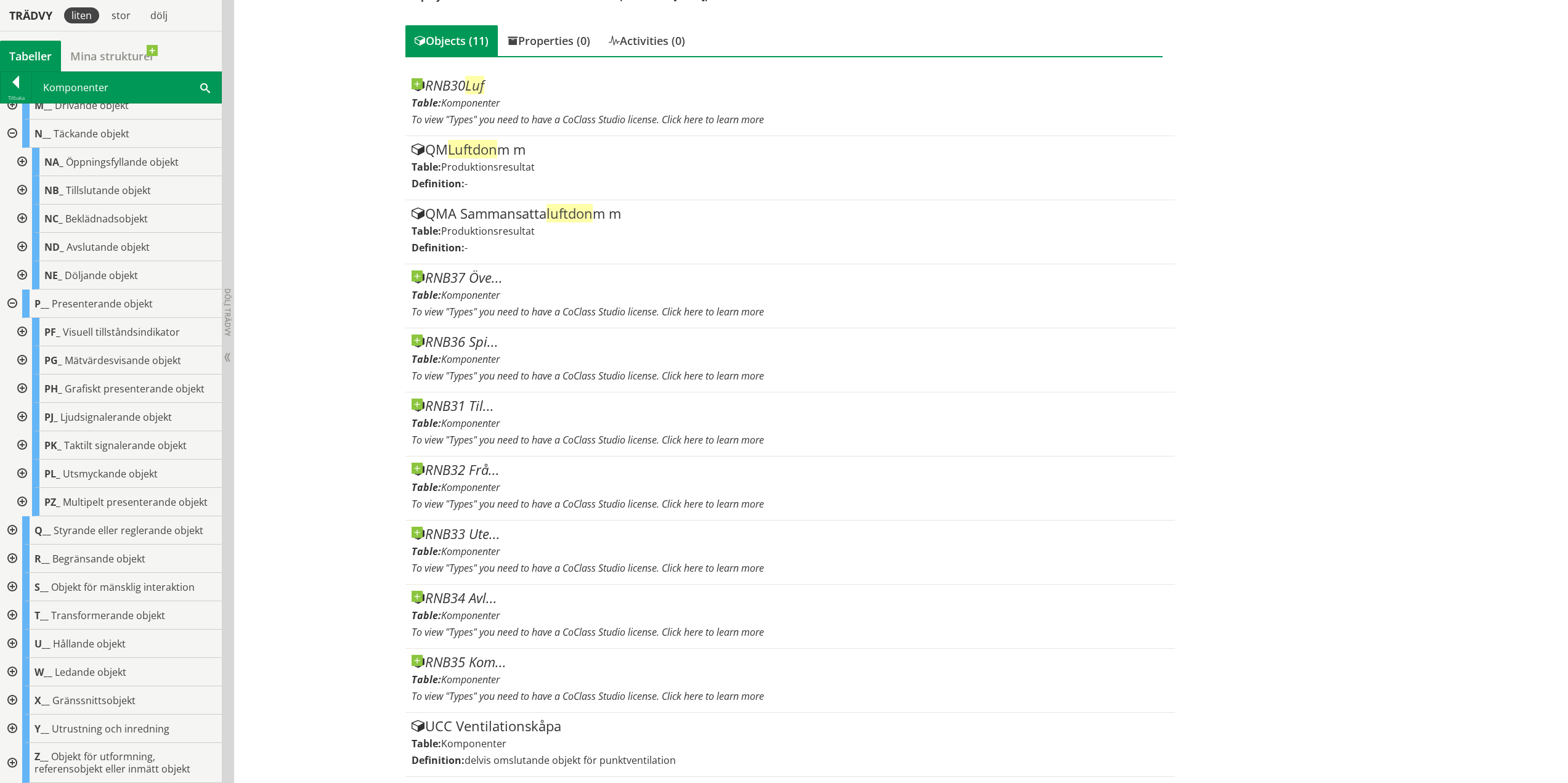
type input "luftdon"
click at [12, 556] on div at bounding box center [11, 558] width 23 height 28
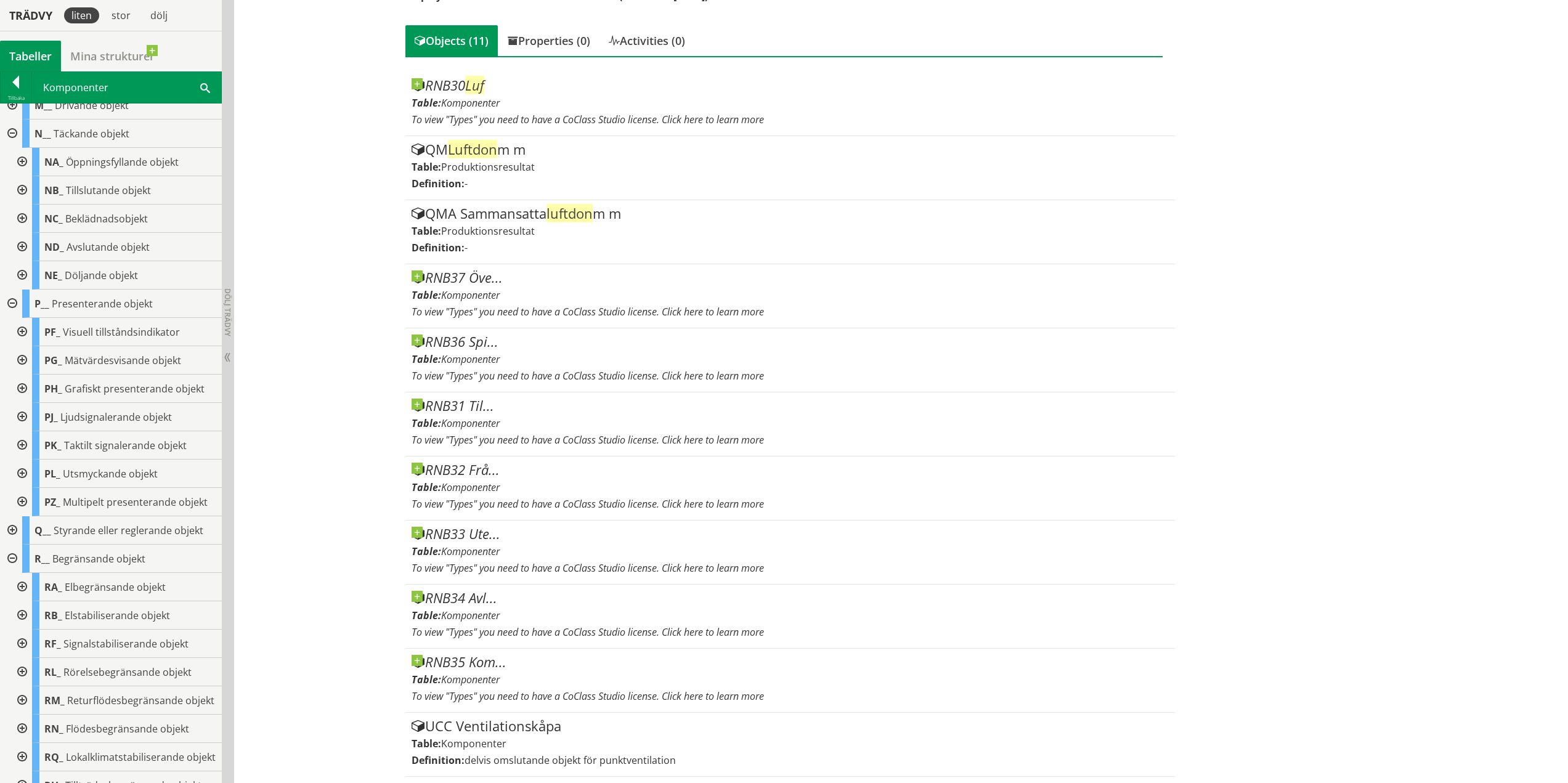
scroll to position [327, 0]
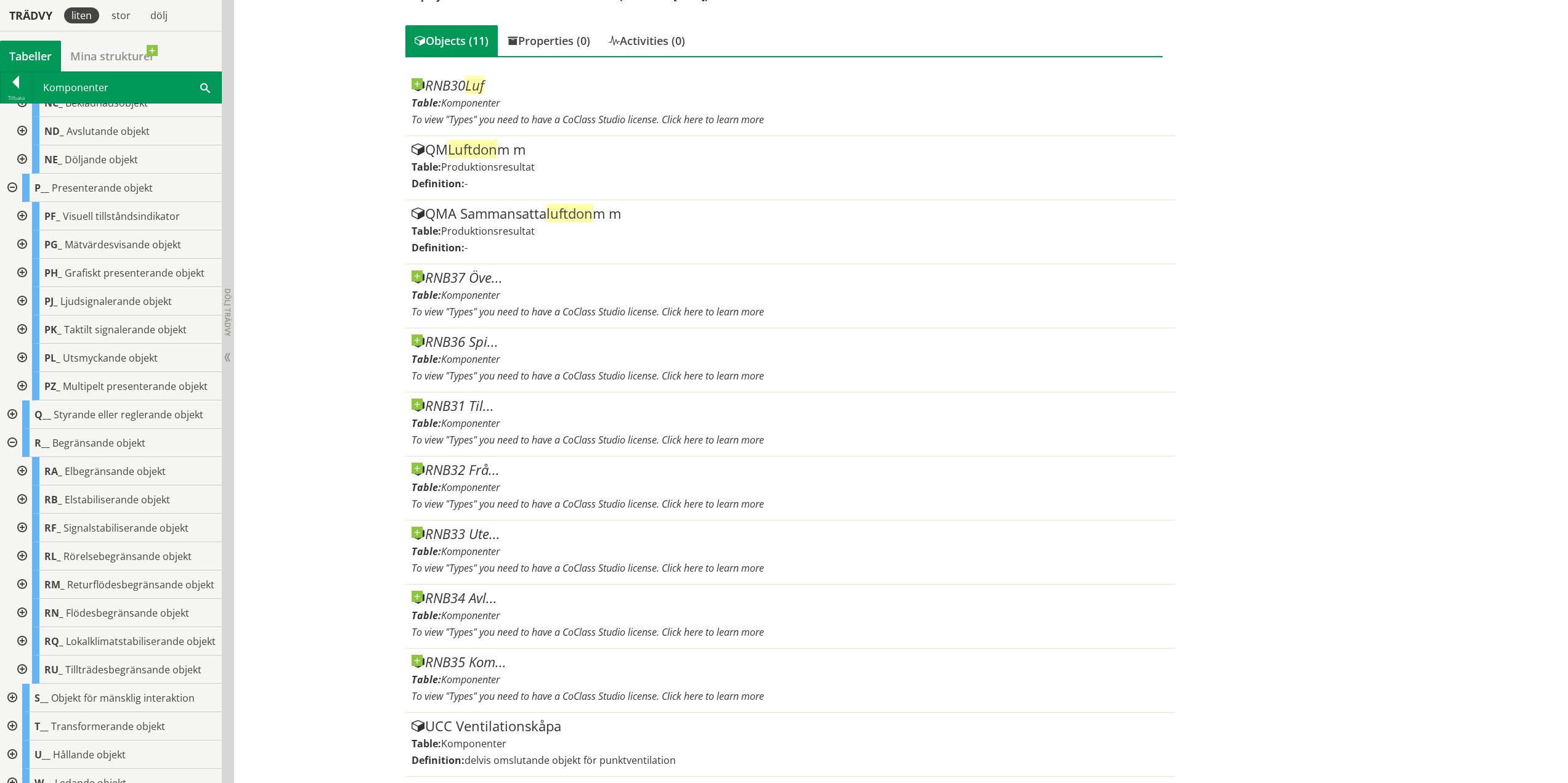
click at [26, 624] on div at bounding box center [21, 612] width 23 height 28
click at [31, 686] on div at bounding box center [31, 675] width 23 height 40
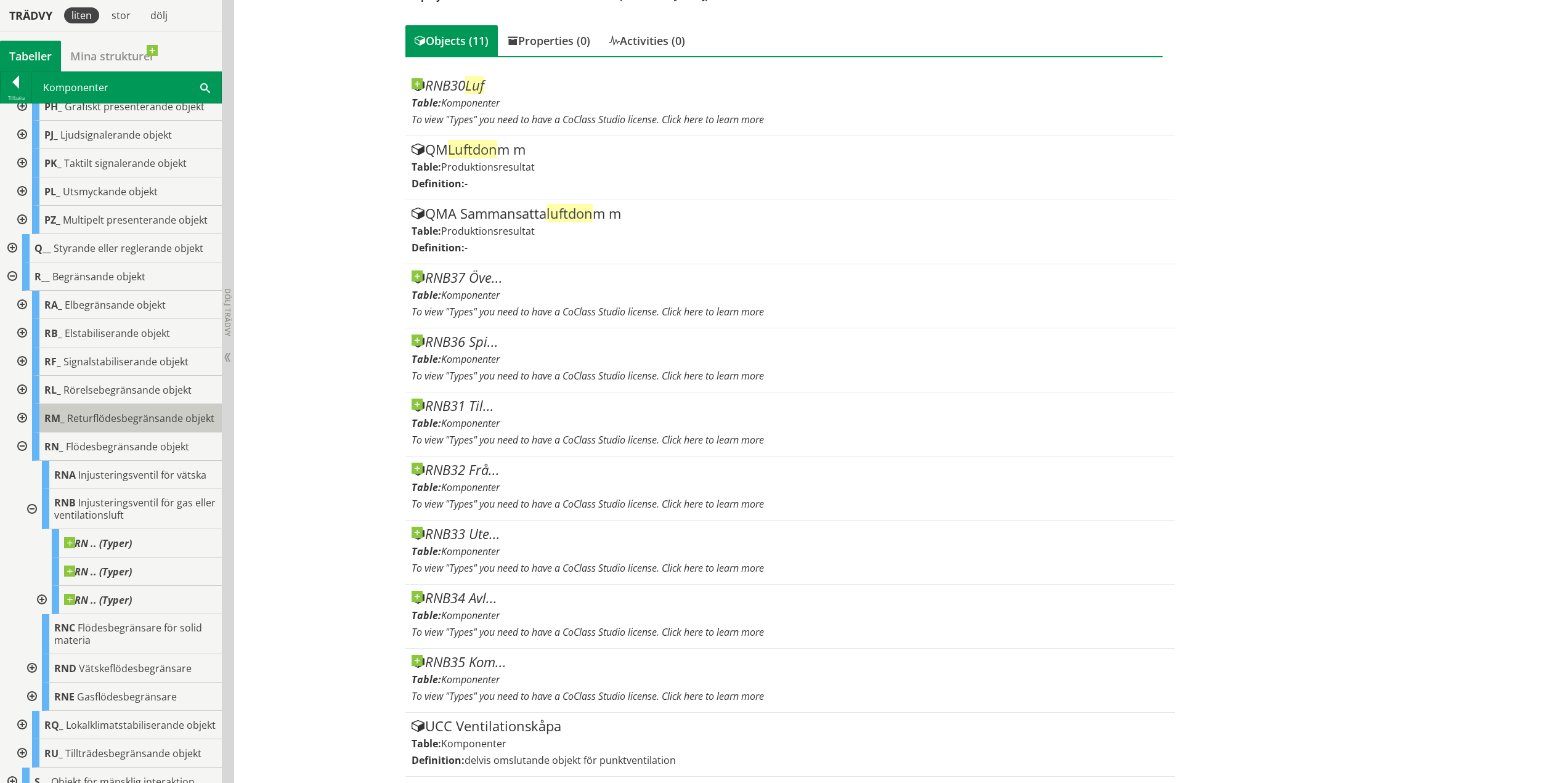
scroll to position [512, 0]
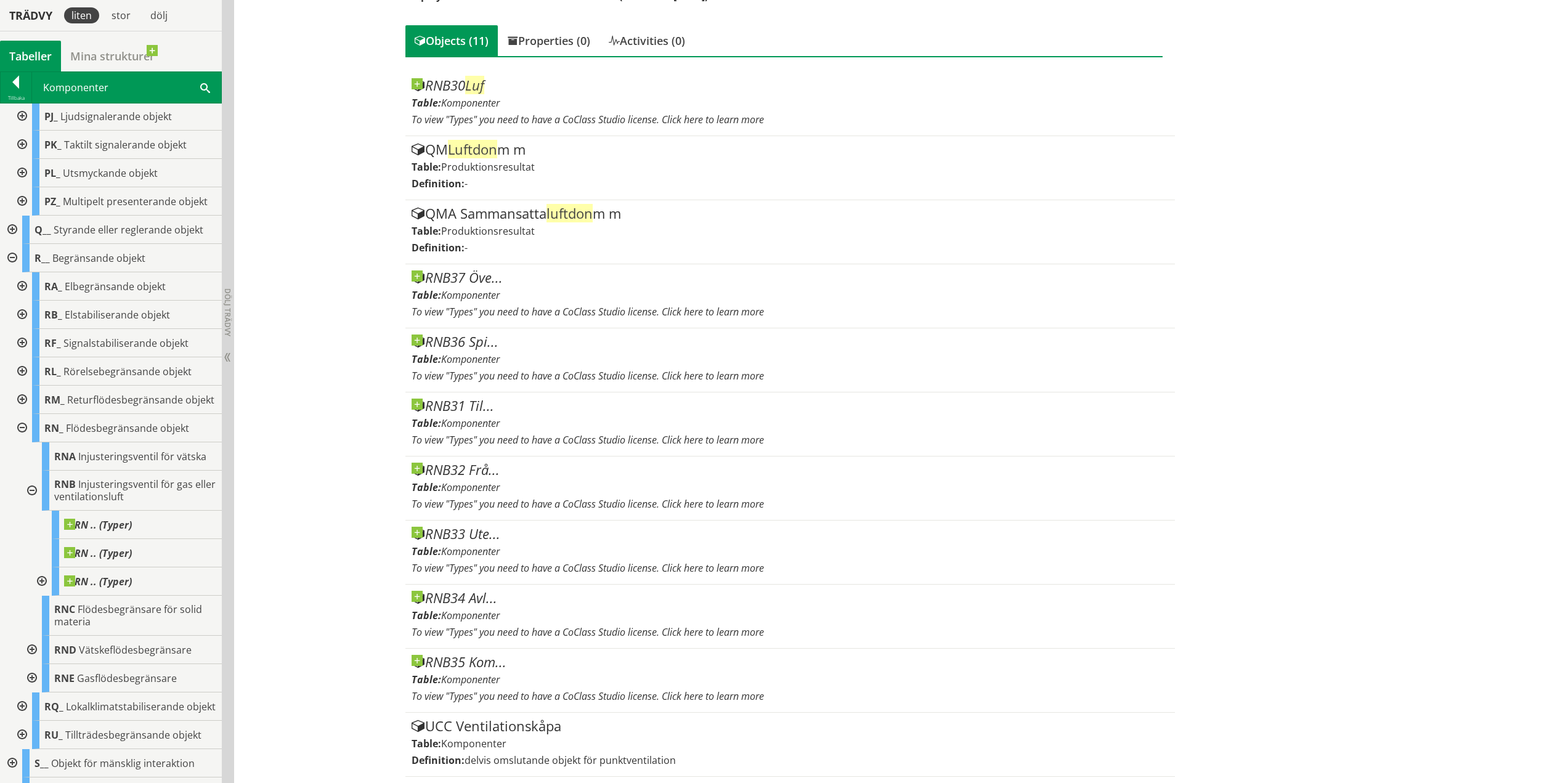
click at [43, 595] on div at bounding box center [41, 581] width 23 height 28
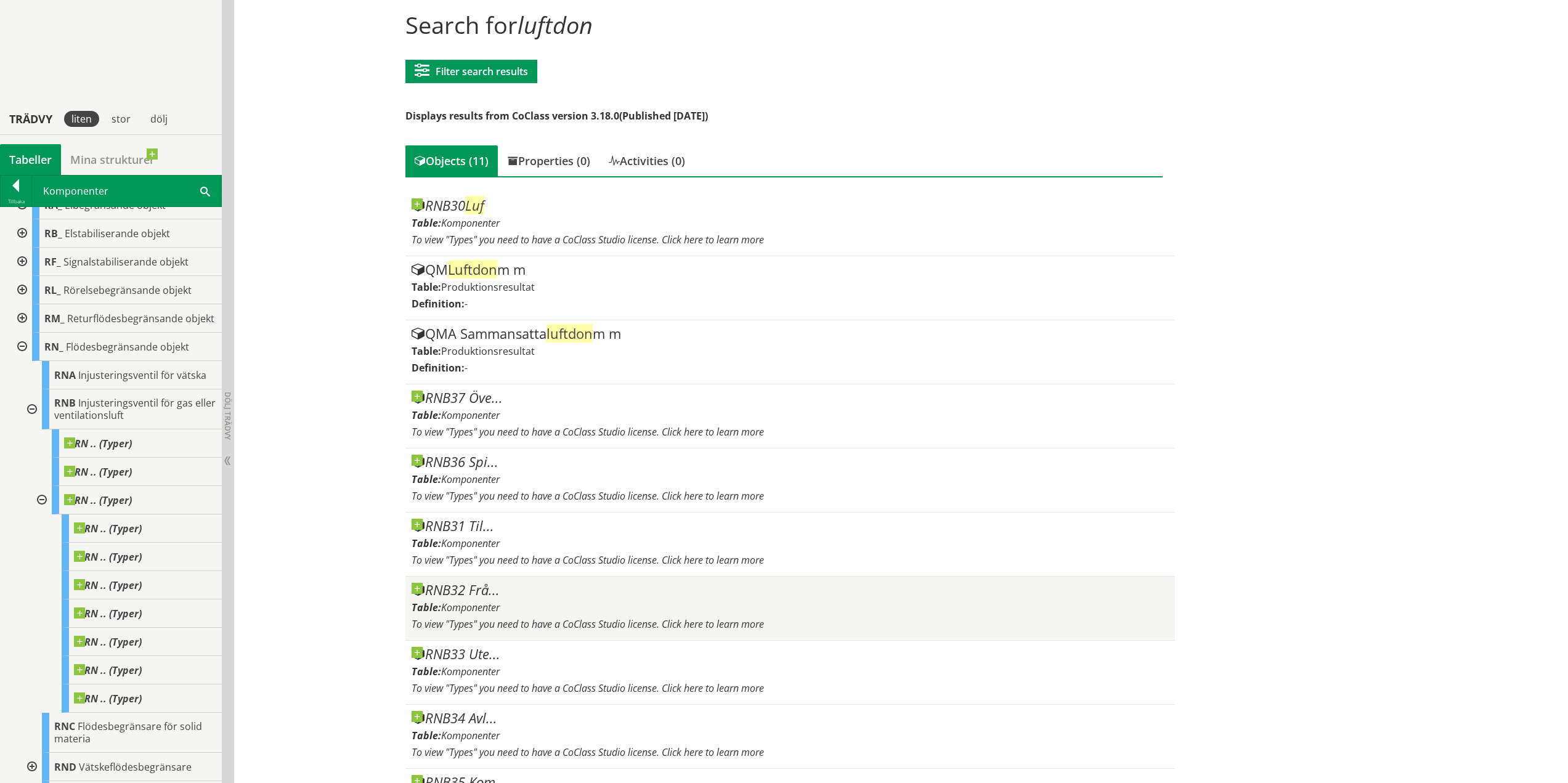
scroll to position [244, 0]
